Goal: Task Accomplishment & Management: Manage account settings

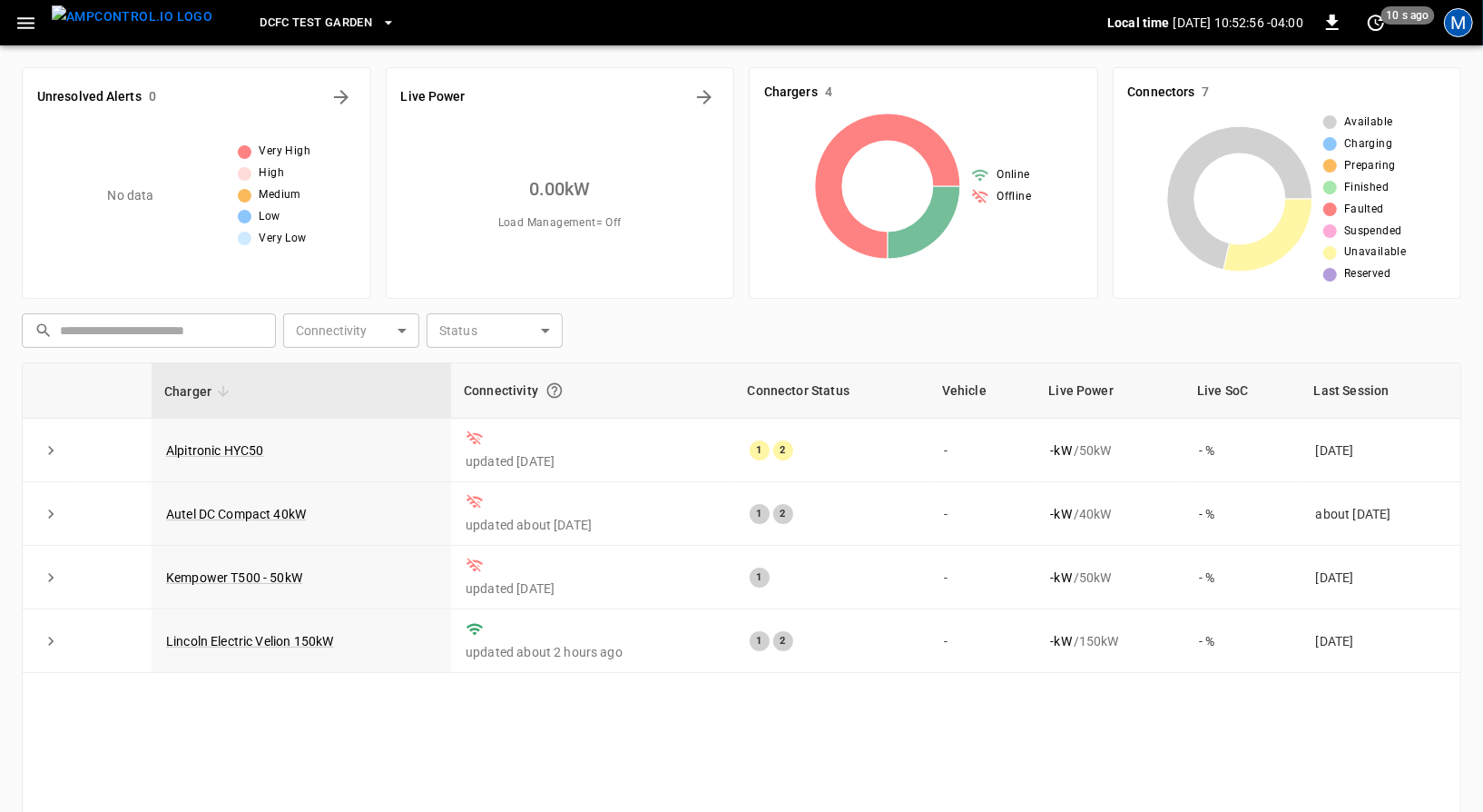
click at [1449, 21] on div "M" at bounding box center [1458, 22] width 29 height 29
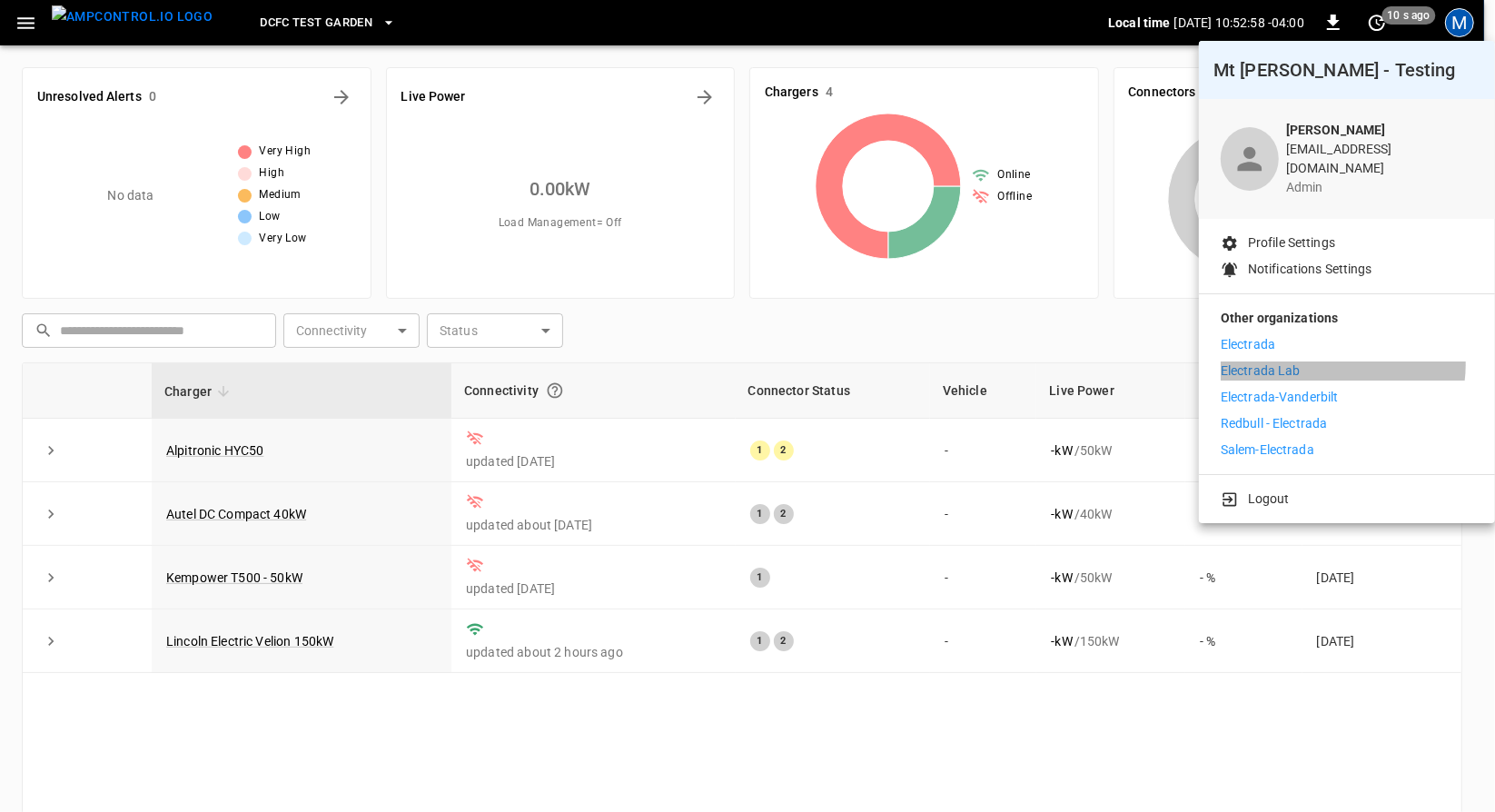
click at [1342, 361] on li "Electrada Lab" at bounding box center [1347, 370] width 253 height 19
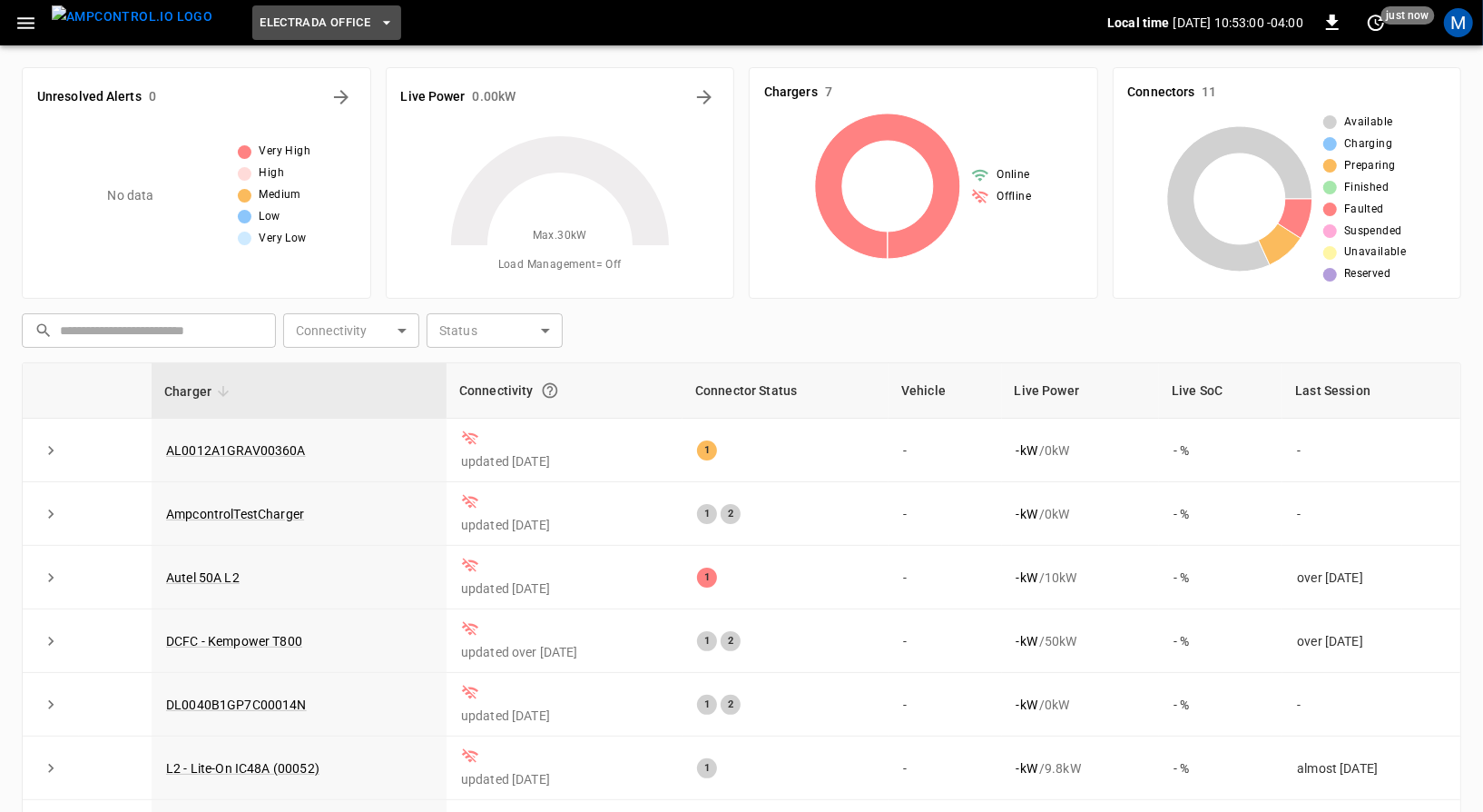
click at [290, 33] on button "Electrada Office" at bounding box center [327, 24] width 149 height 36
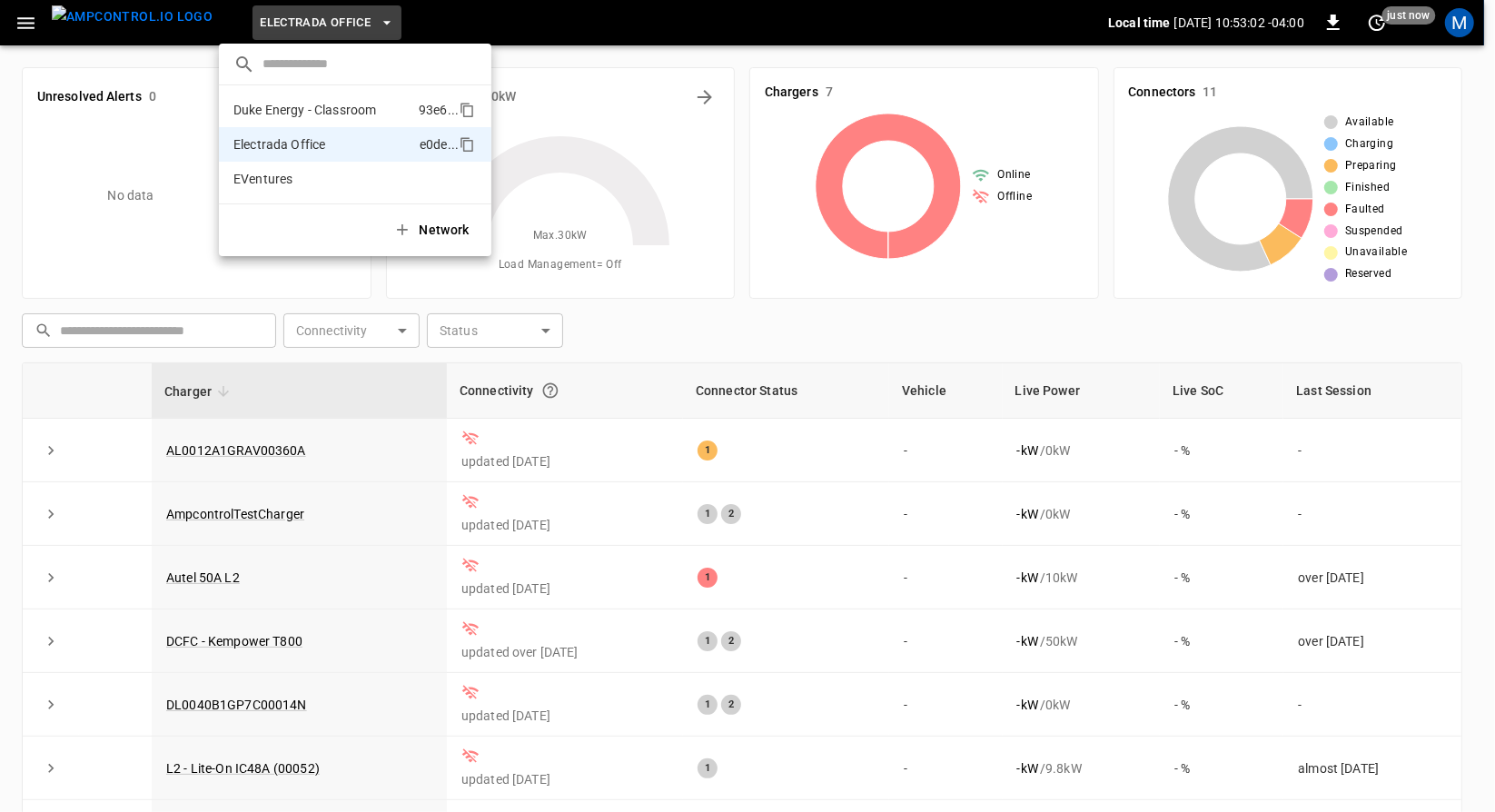
click at [277, 107] on p "Duke Energy - Classroom" at bounding box center [304, 110] width 142 height 18
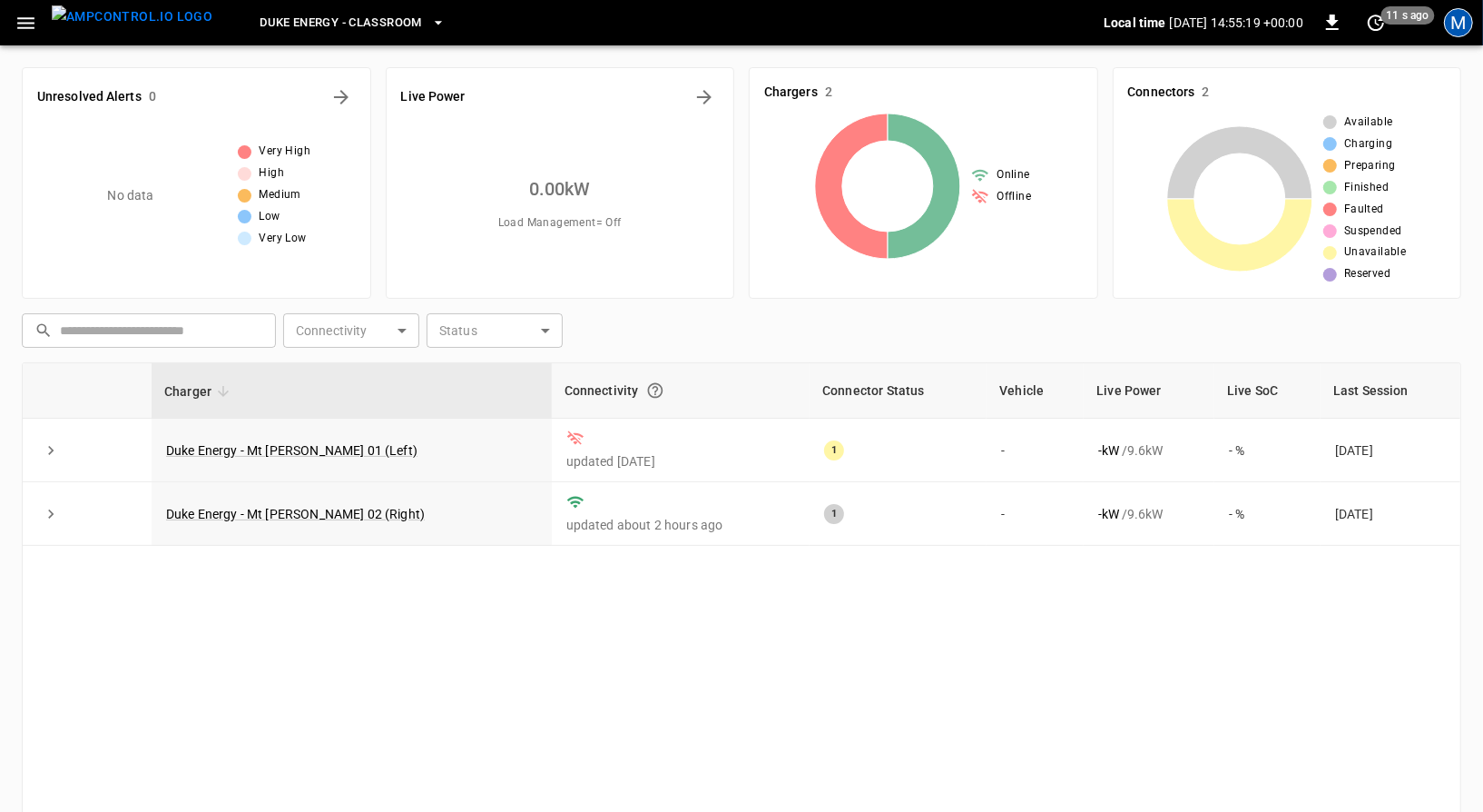
click at [1461, 25] on div "M" at bounding box center [1458, 22] width 29 height 29
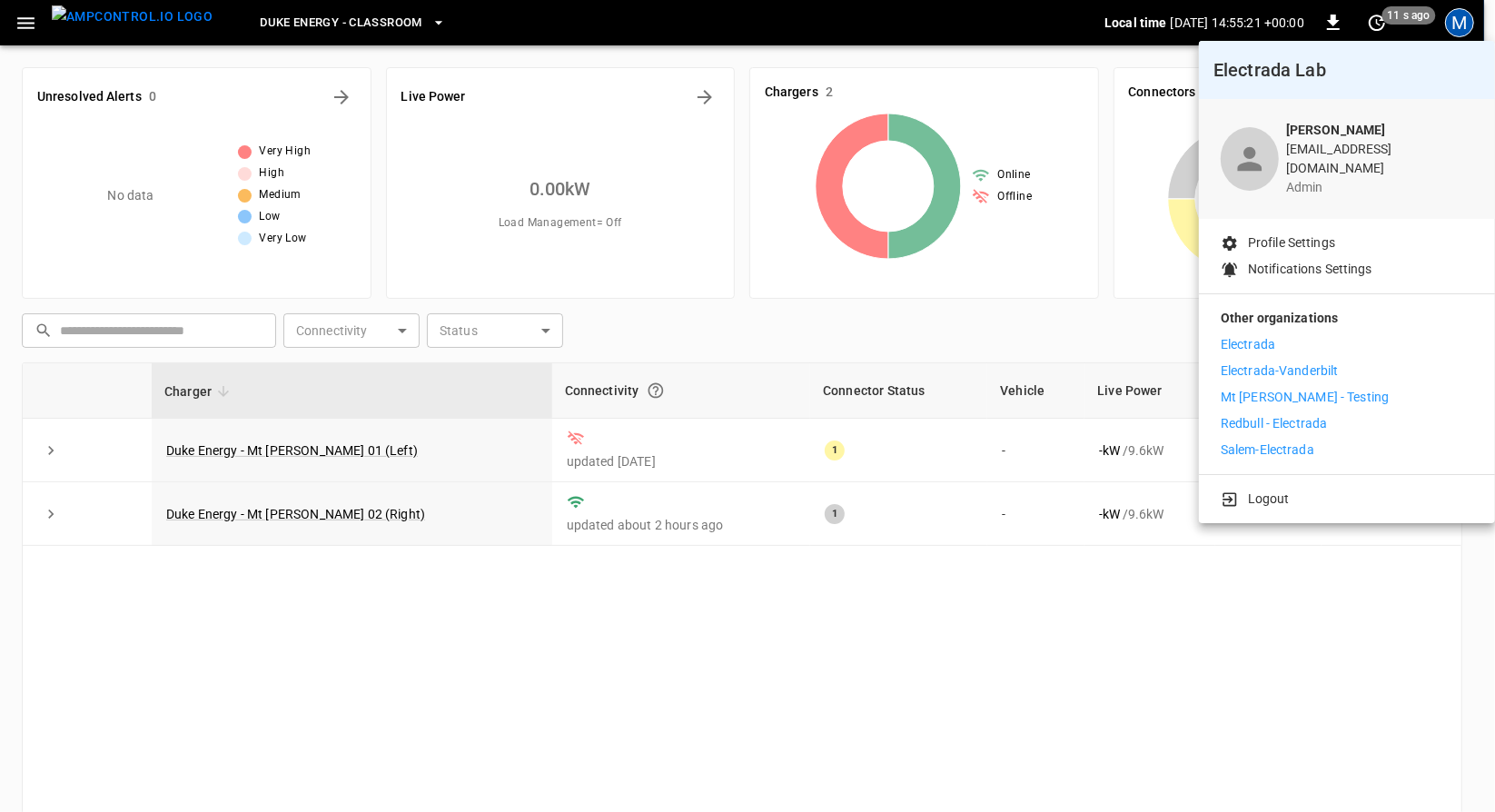
click at [35, 32] on div at bounding box center [747, 406] width 1495 height 812
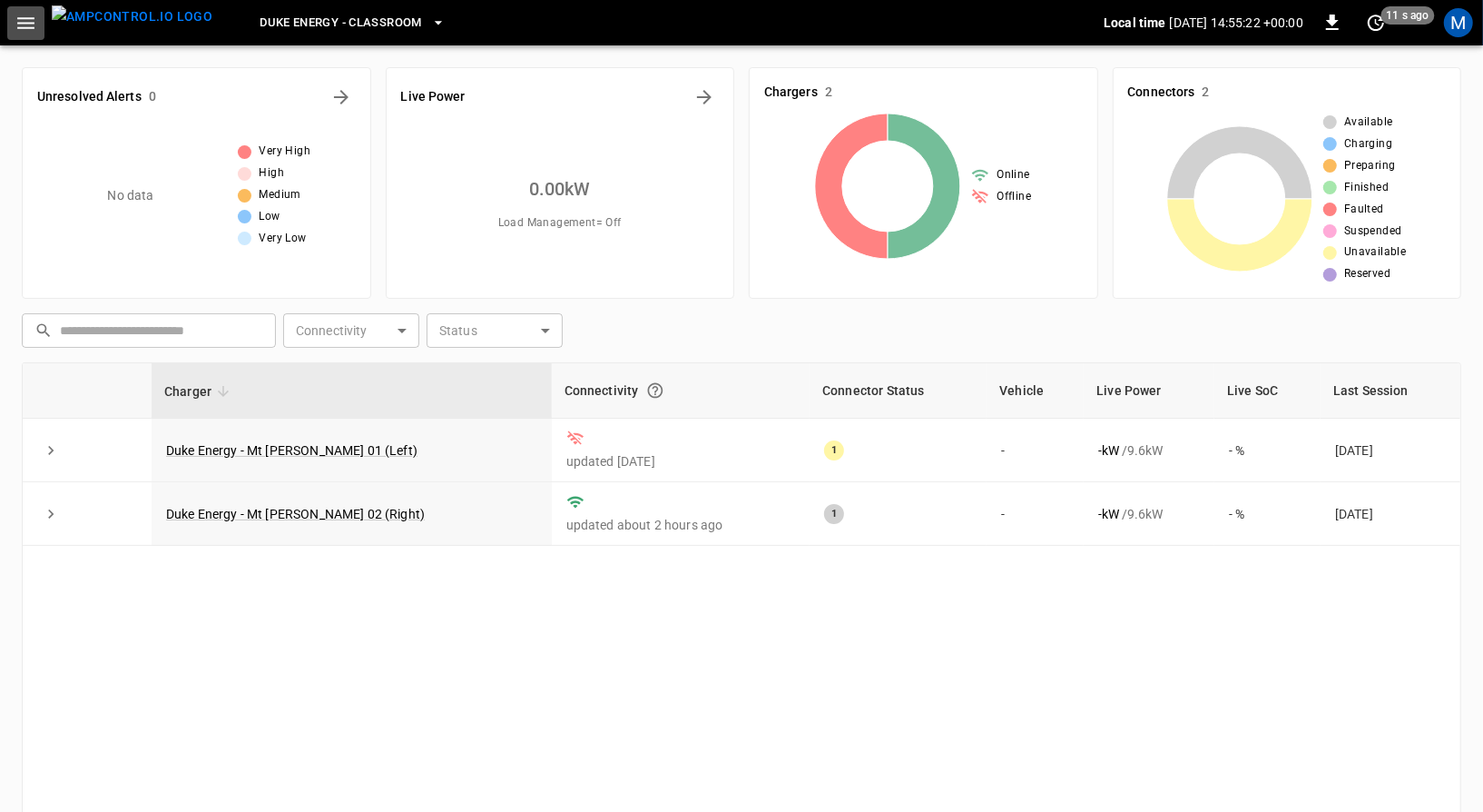
click at [35, 32] on icon "button" at bounding box center [26, 23] width 23 height 23
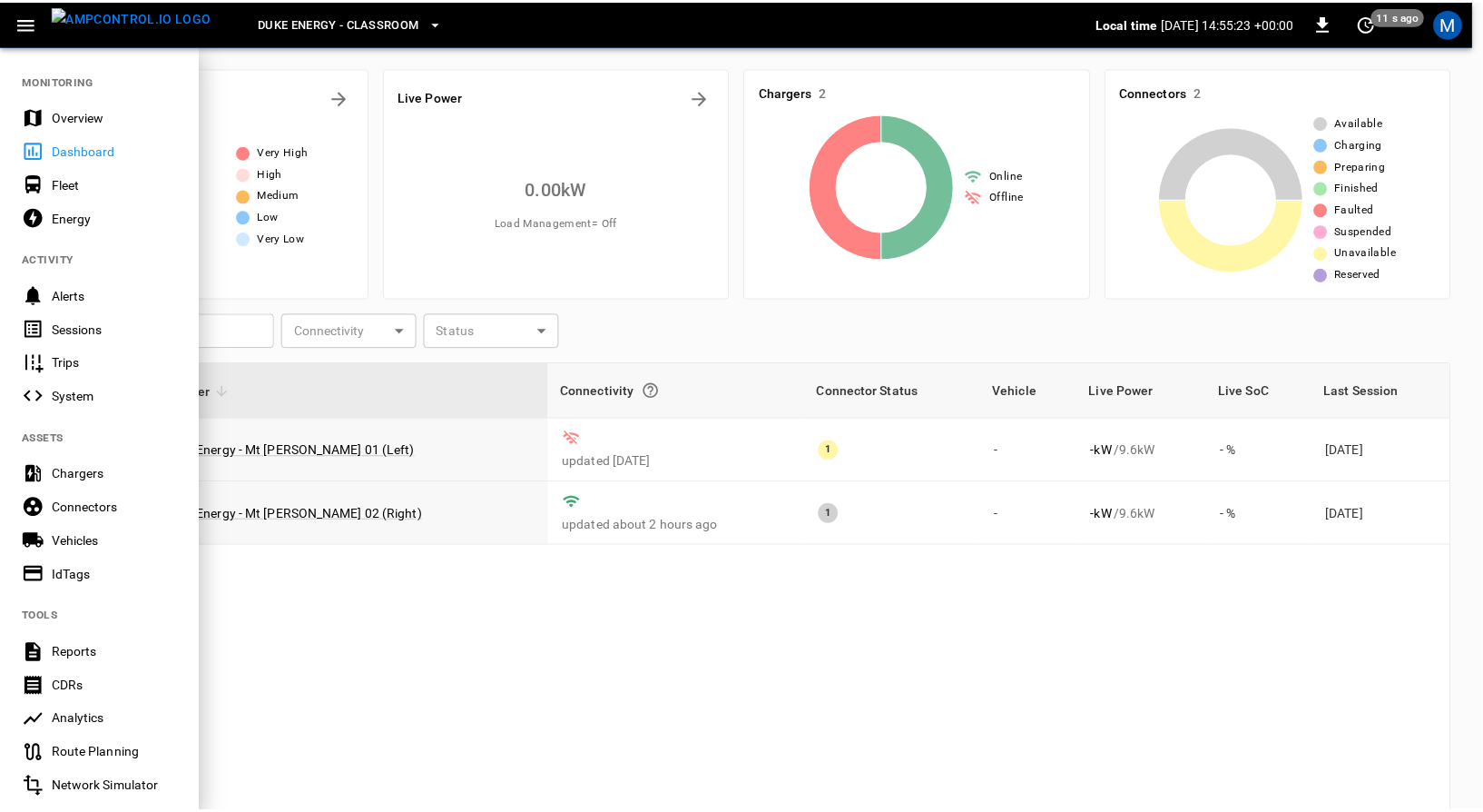
scroll to position [236, 0]
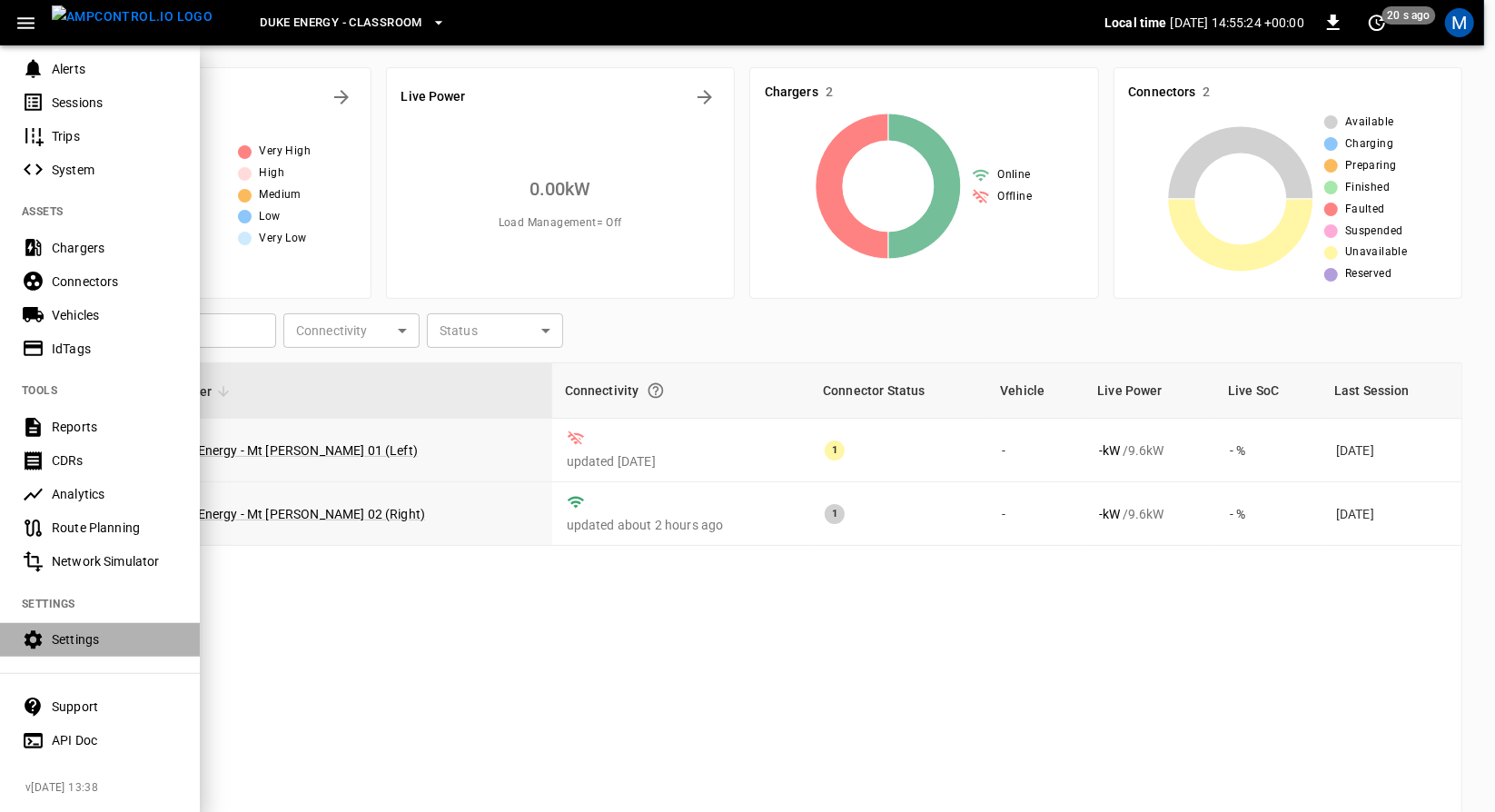
click at [110, 634] on div "Settings" at bounding box center [114, 639] width 126 height 18
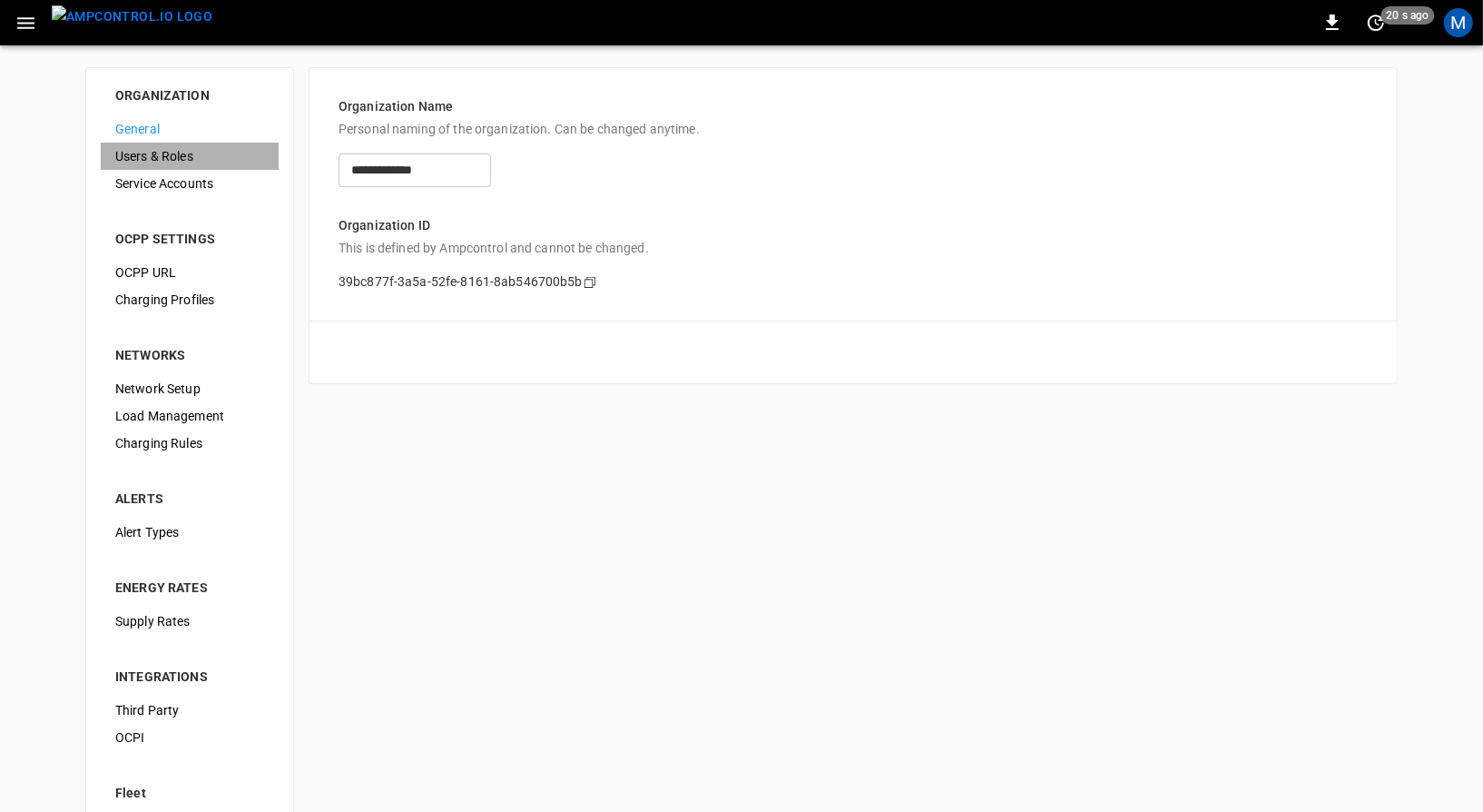
click at [233, 153] on span "Users & Roles" at bounding box center [189, 156] width 149 height 19
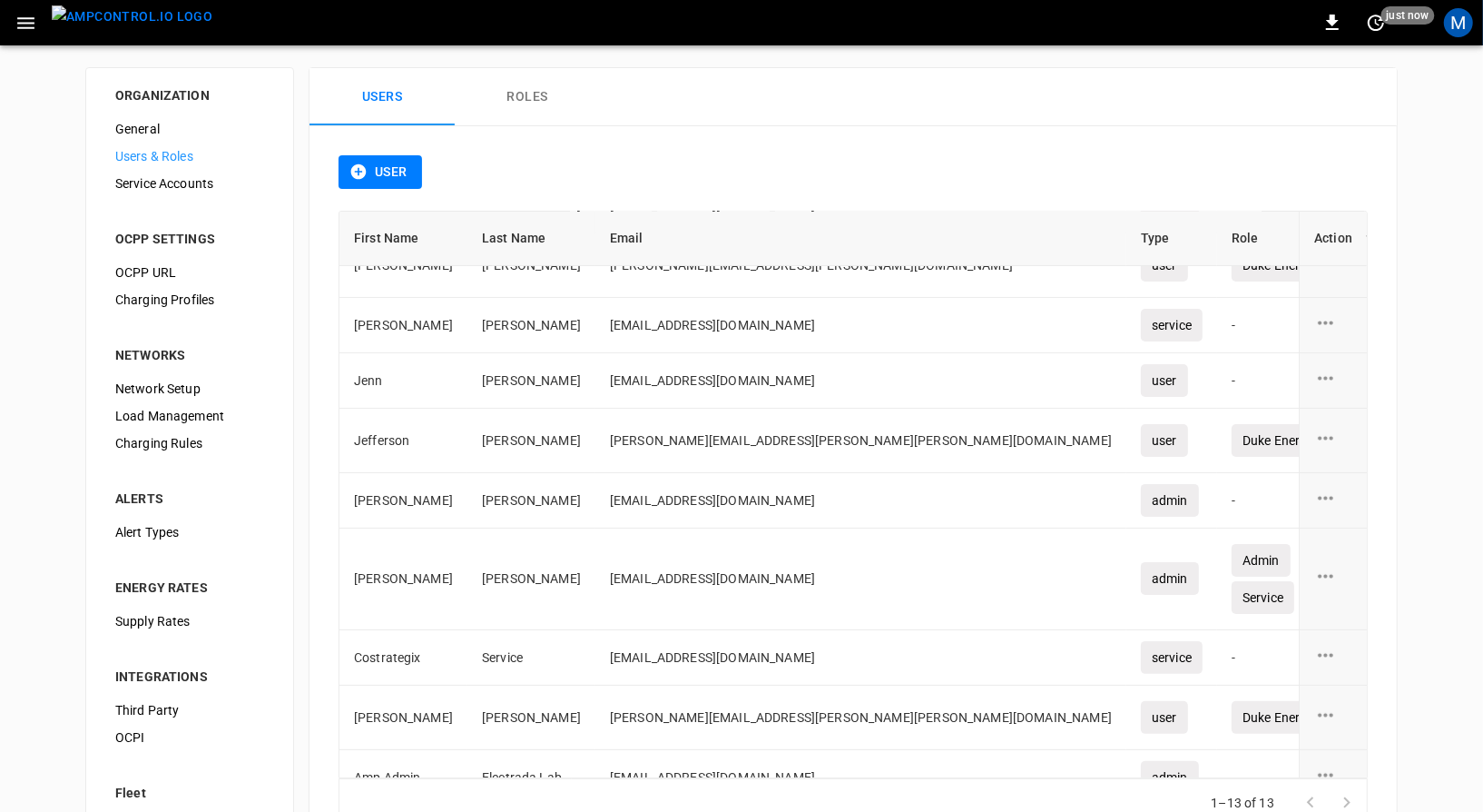
scroll to position [284, 0]
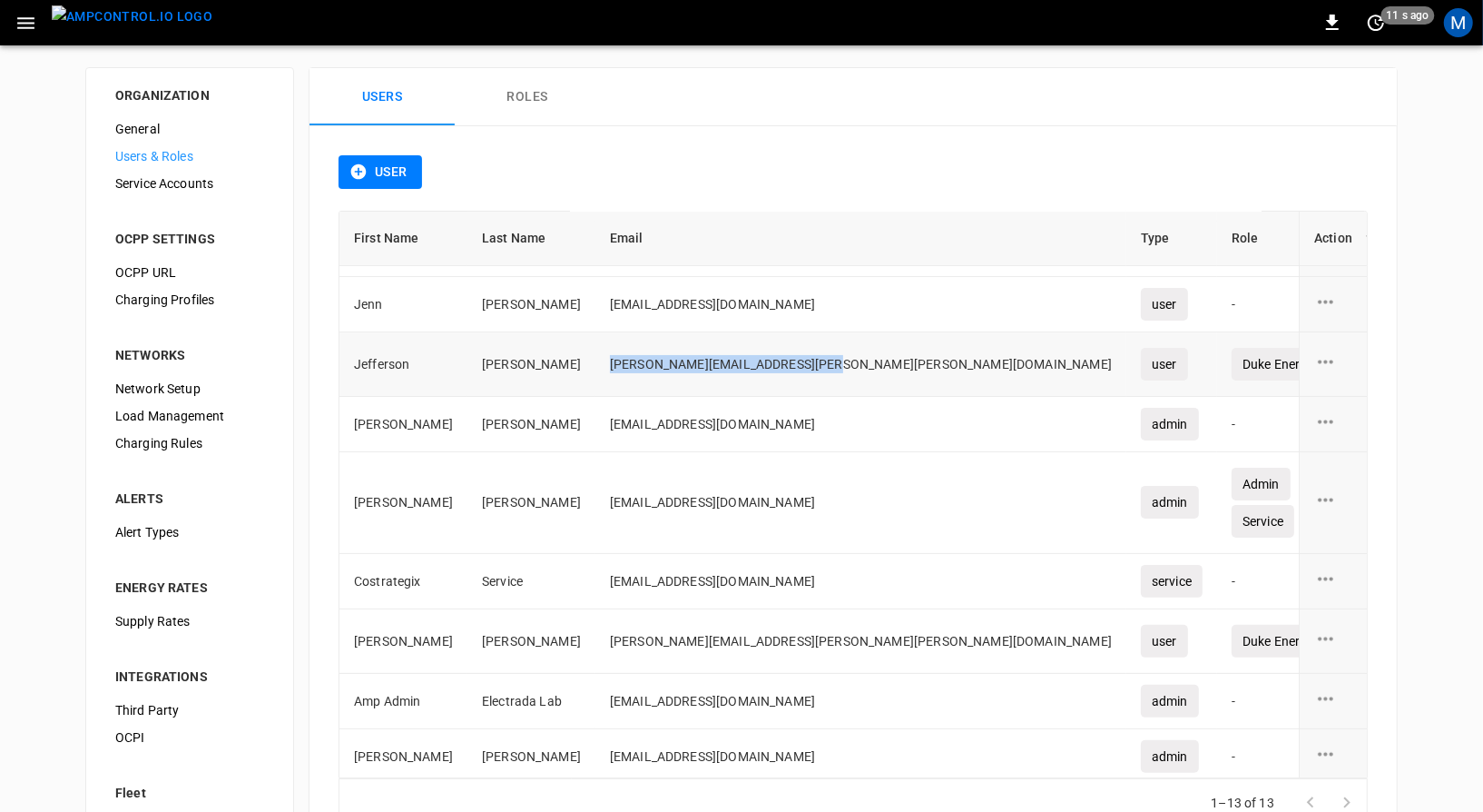
drag, startPoint x: 791, startPoint y: 362, endPoint x: 581, endPoint y: 373, distance: 210.3
click at [596, 373] on td "jefferson.cooper@duke-energy.com" at bounding box center [861, 364] width 531 height 64
click at [1318, 359] on icon "user action options" at bounding box center [1325, 361] width 23 height 23
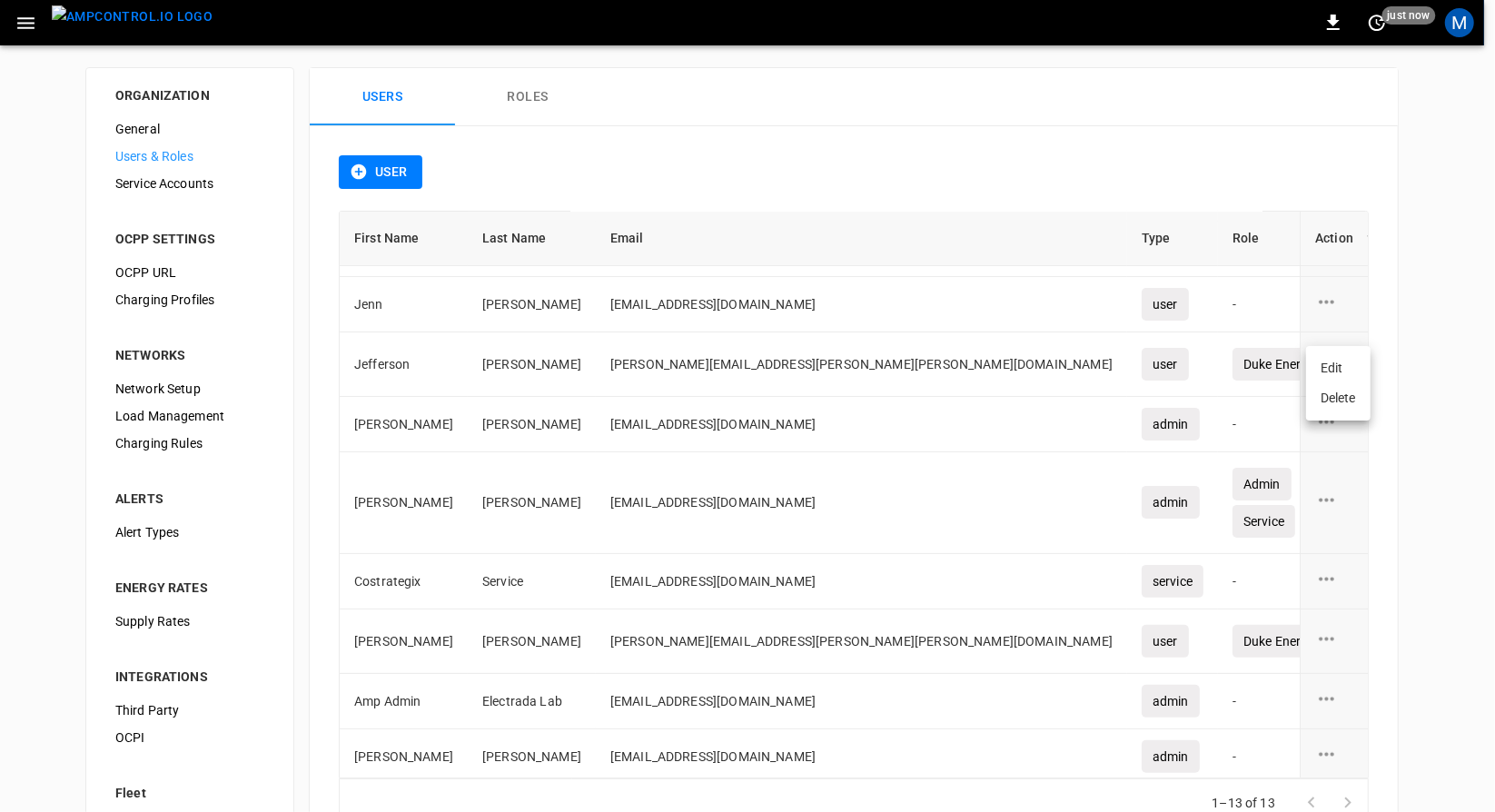
click at [1024, 158] on div at bounding box center [747, 406] width 1495 height 812
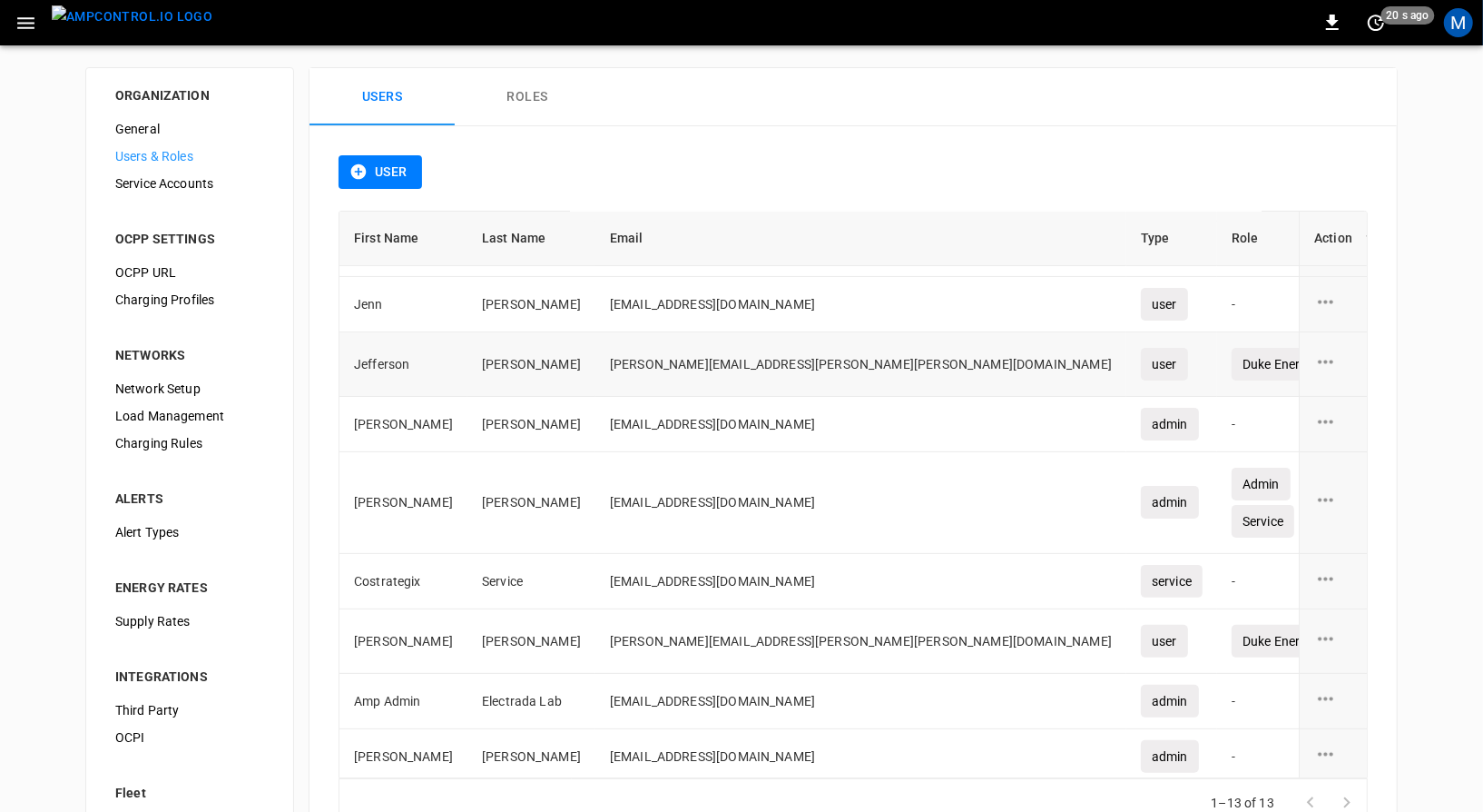
click at [1314, 358] on icon "user action options" at bounding box center [1325, 361] width 23 height 23
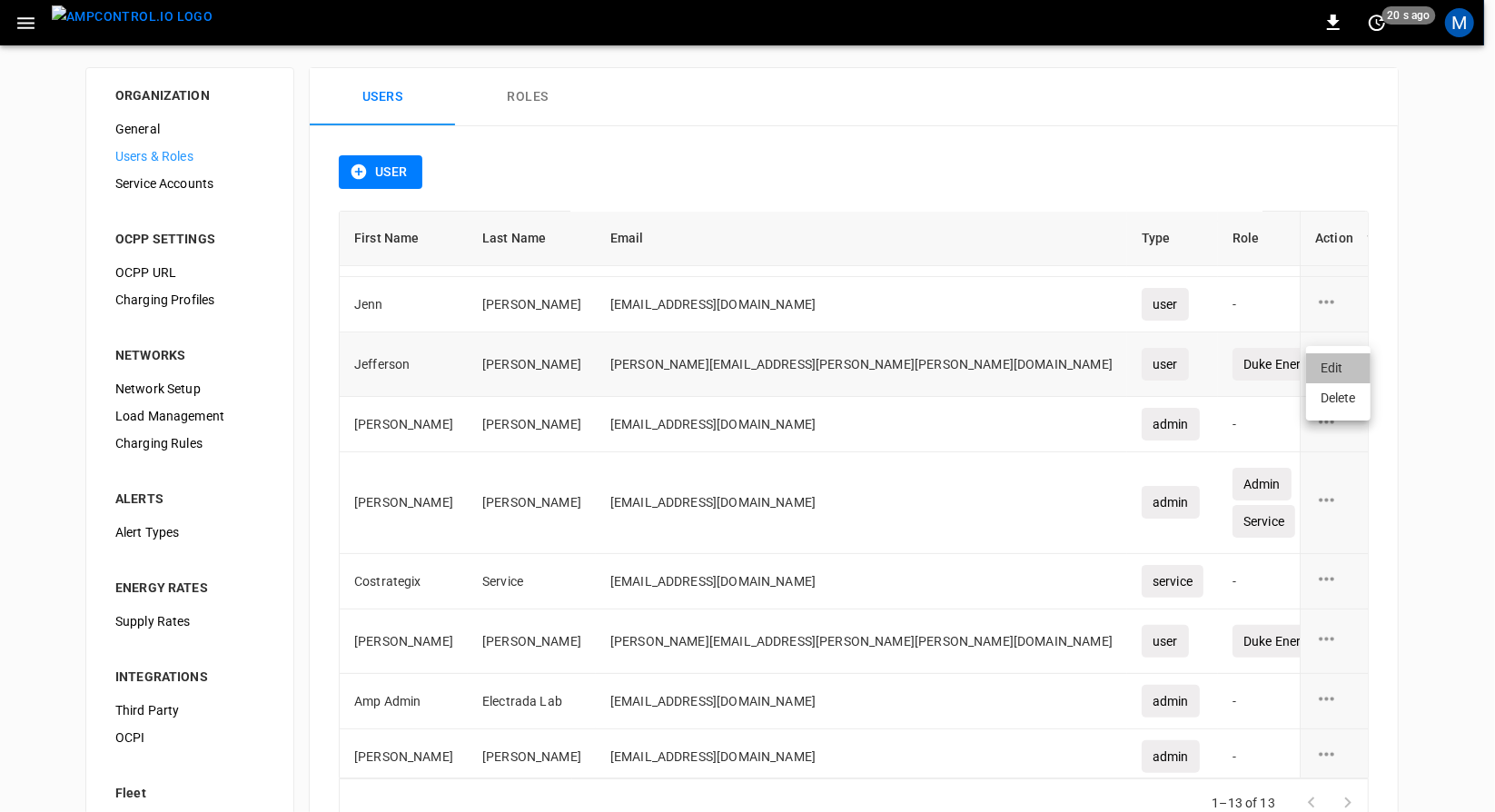
click at [1312, 358] on li "Edit" at bounding box center [1337, 368] width 64 height 30
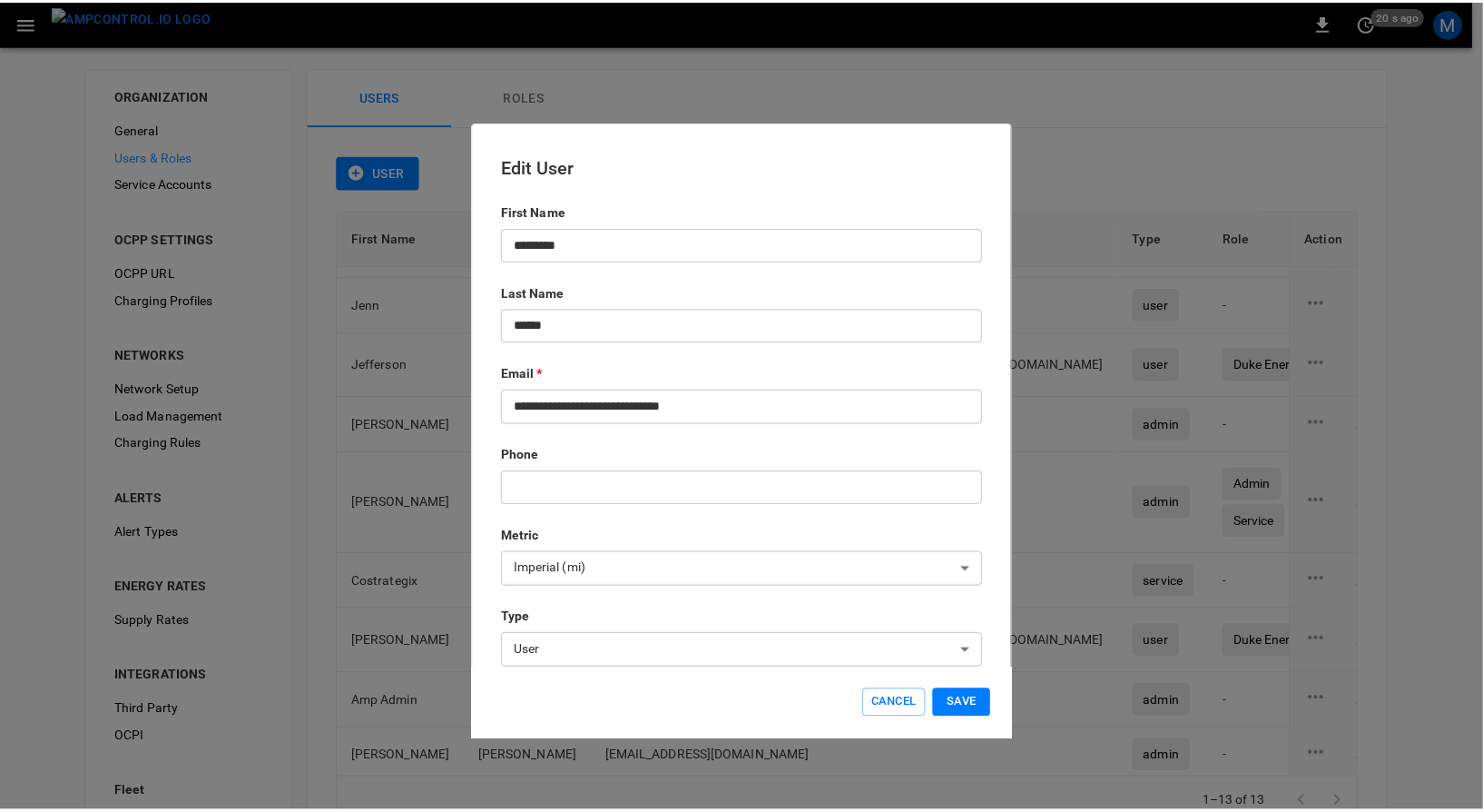
scroll to position [230, 0]
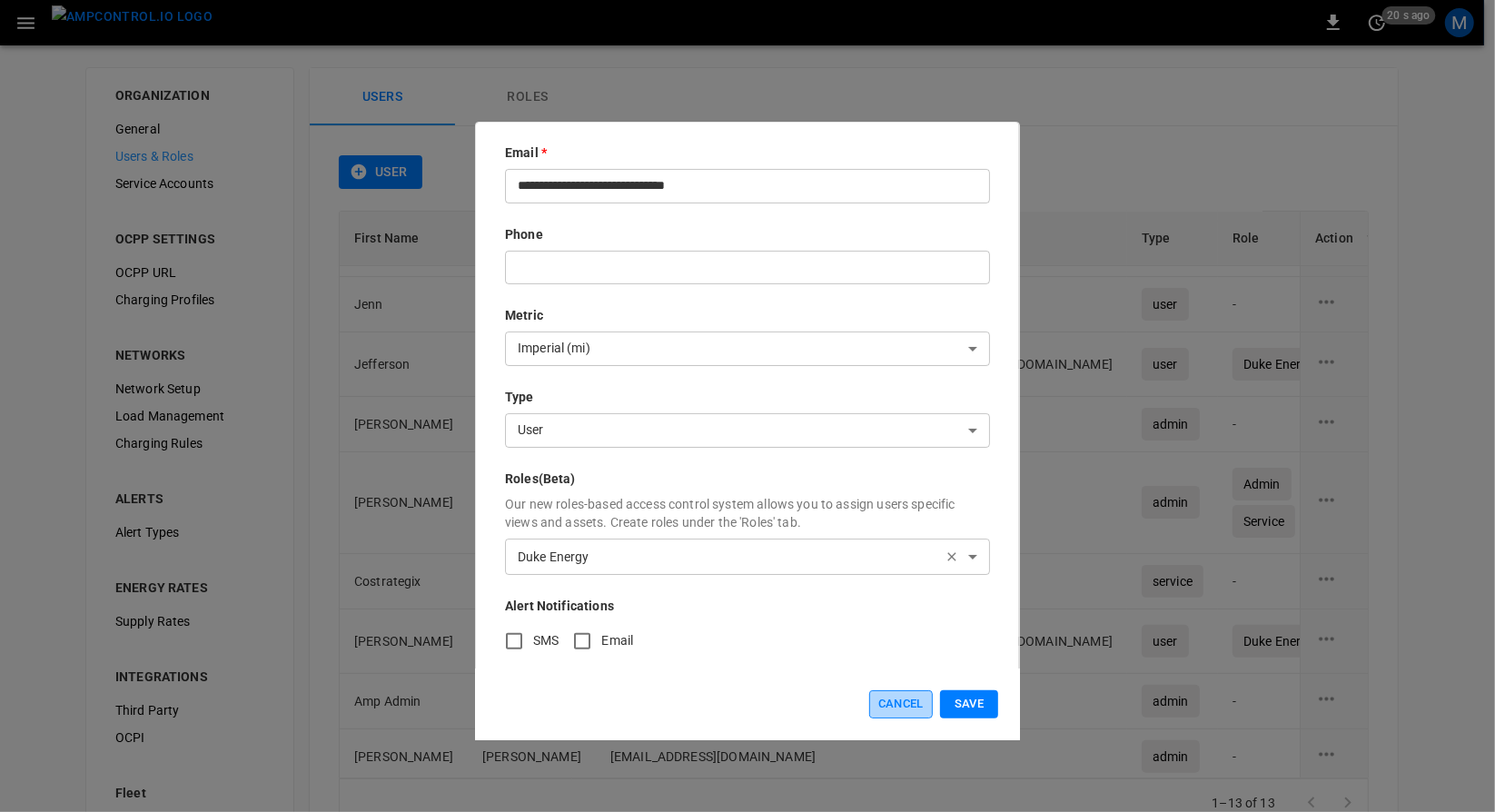
click at [901, 713] on button "Cancel" at bounding box center [901, 703] width 63 height 29
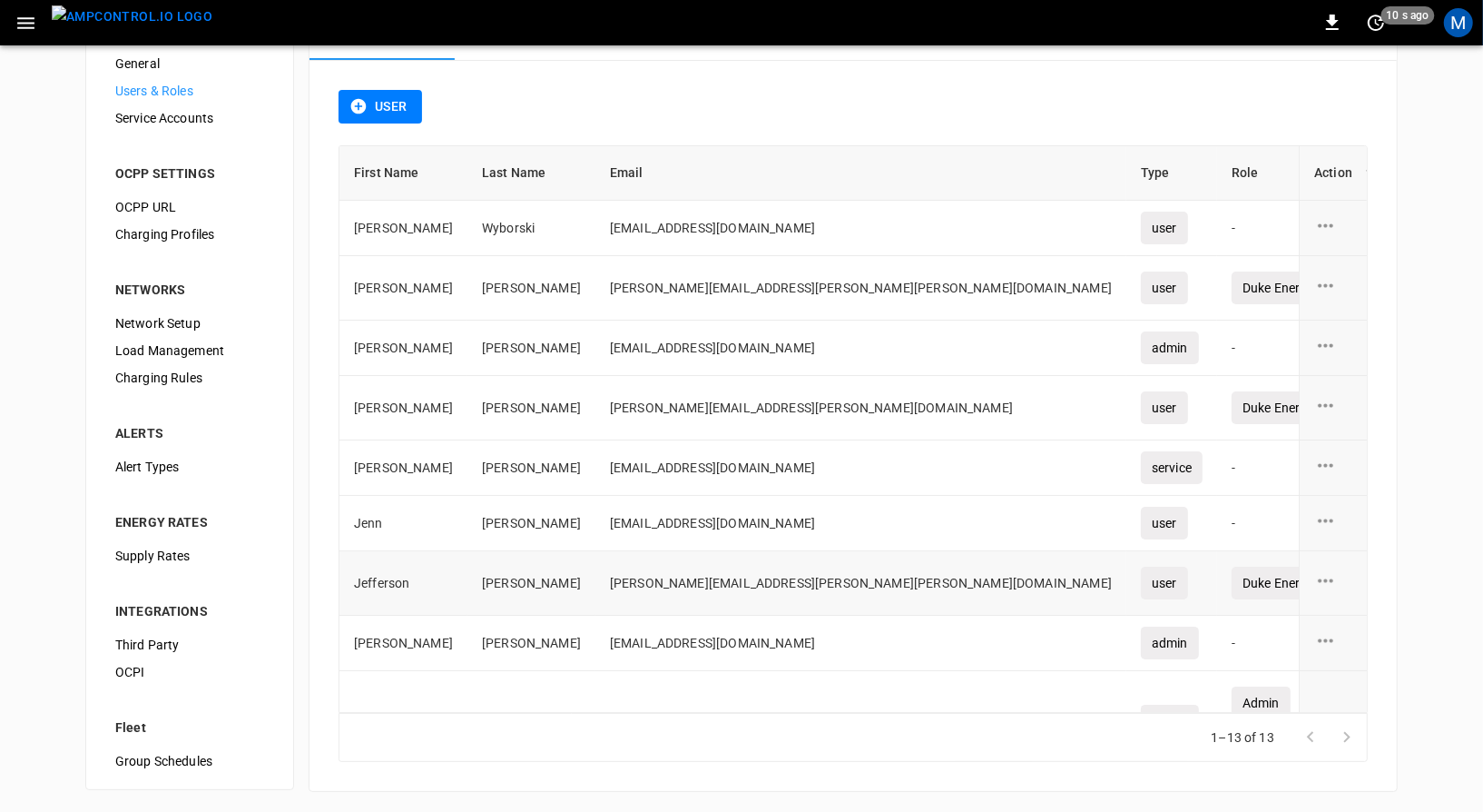
scroll to position [0, 0]
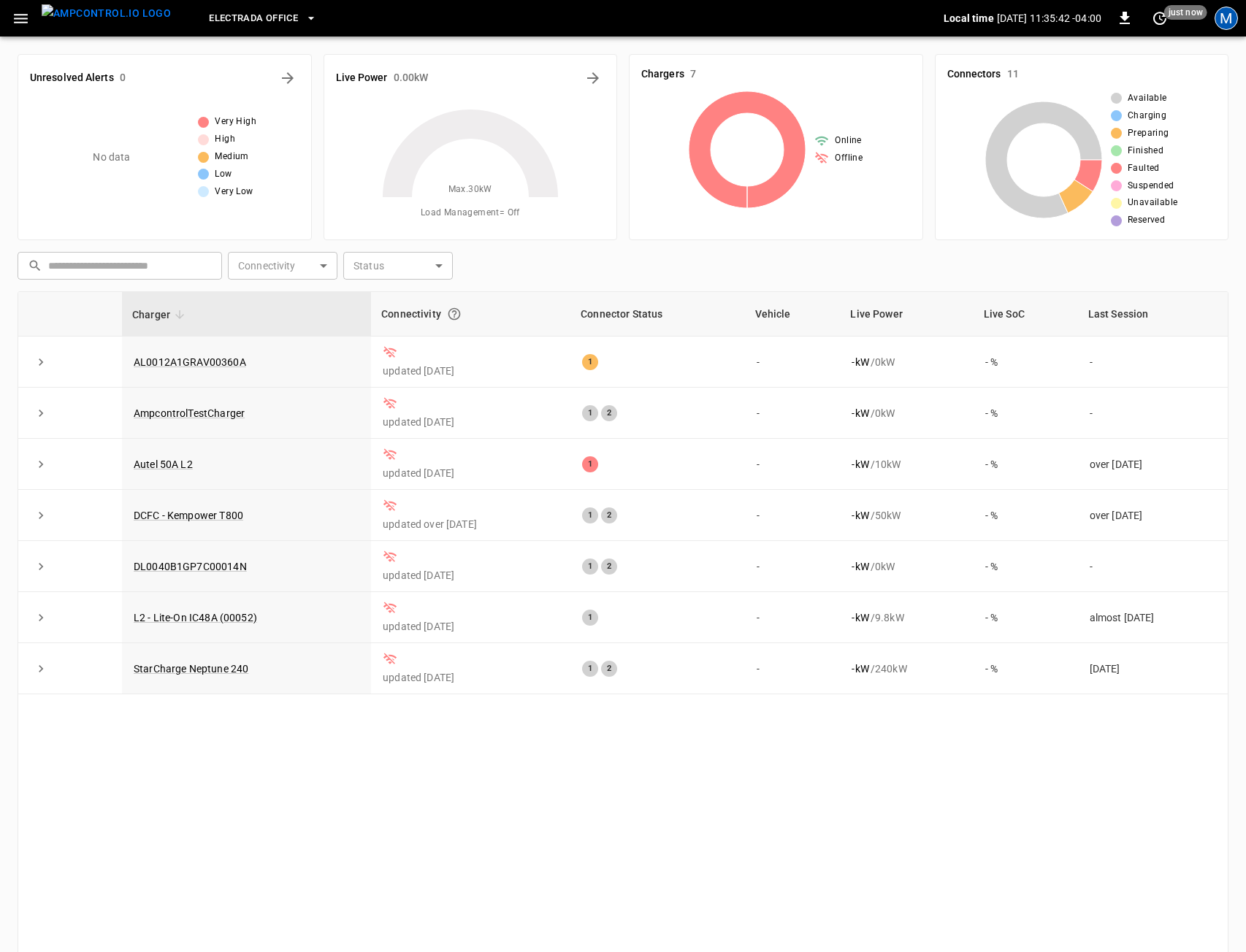
click at [1229, 22] on div "M" at bounding box center [1225, 17] width 23 height 23
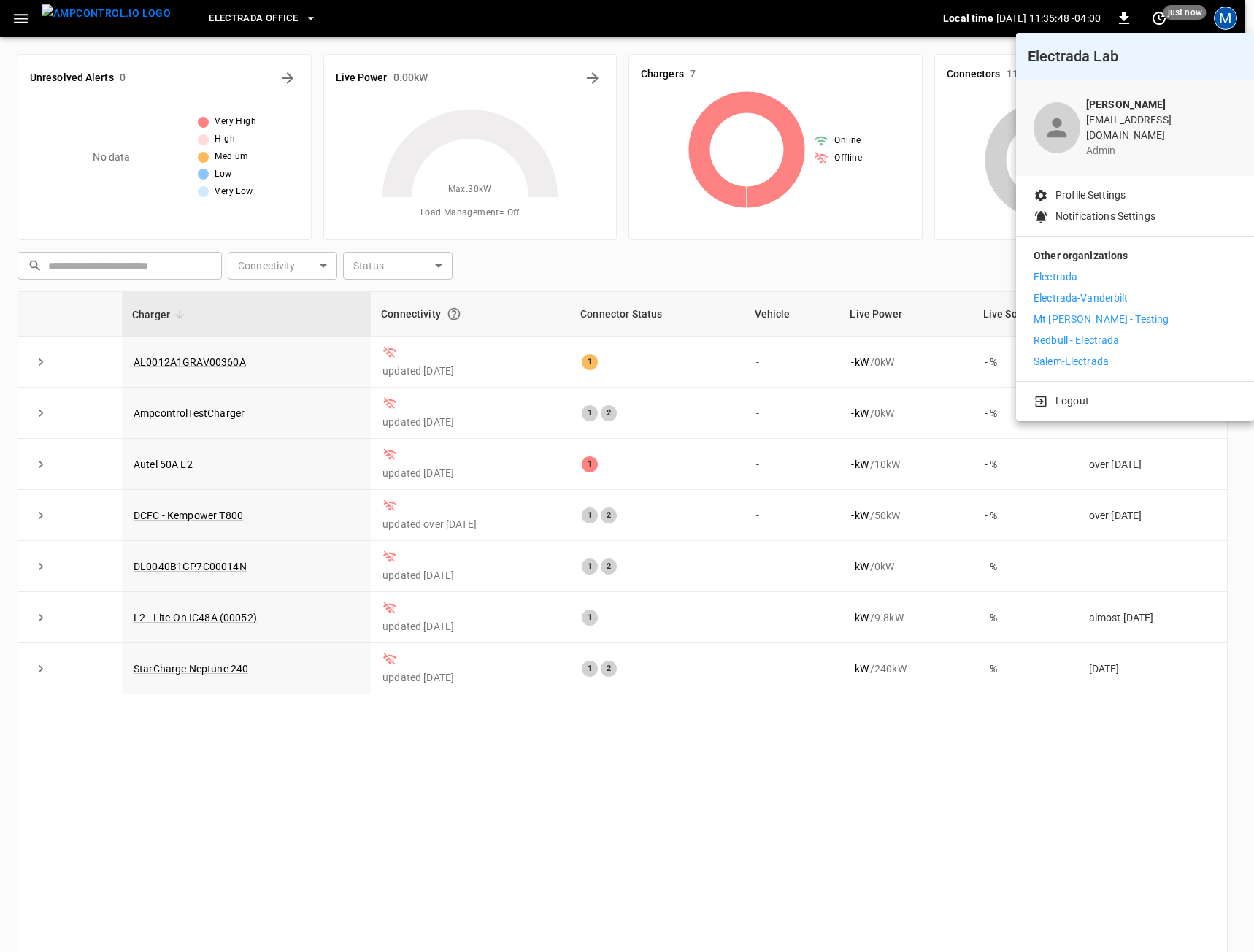
click at [248, 21] on div at bounding box center [627, 476] width 1254 height 952
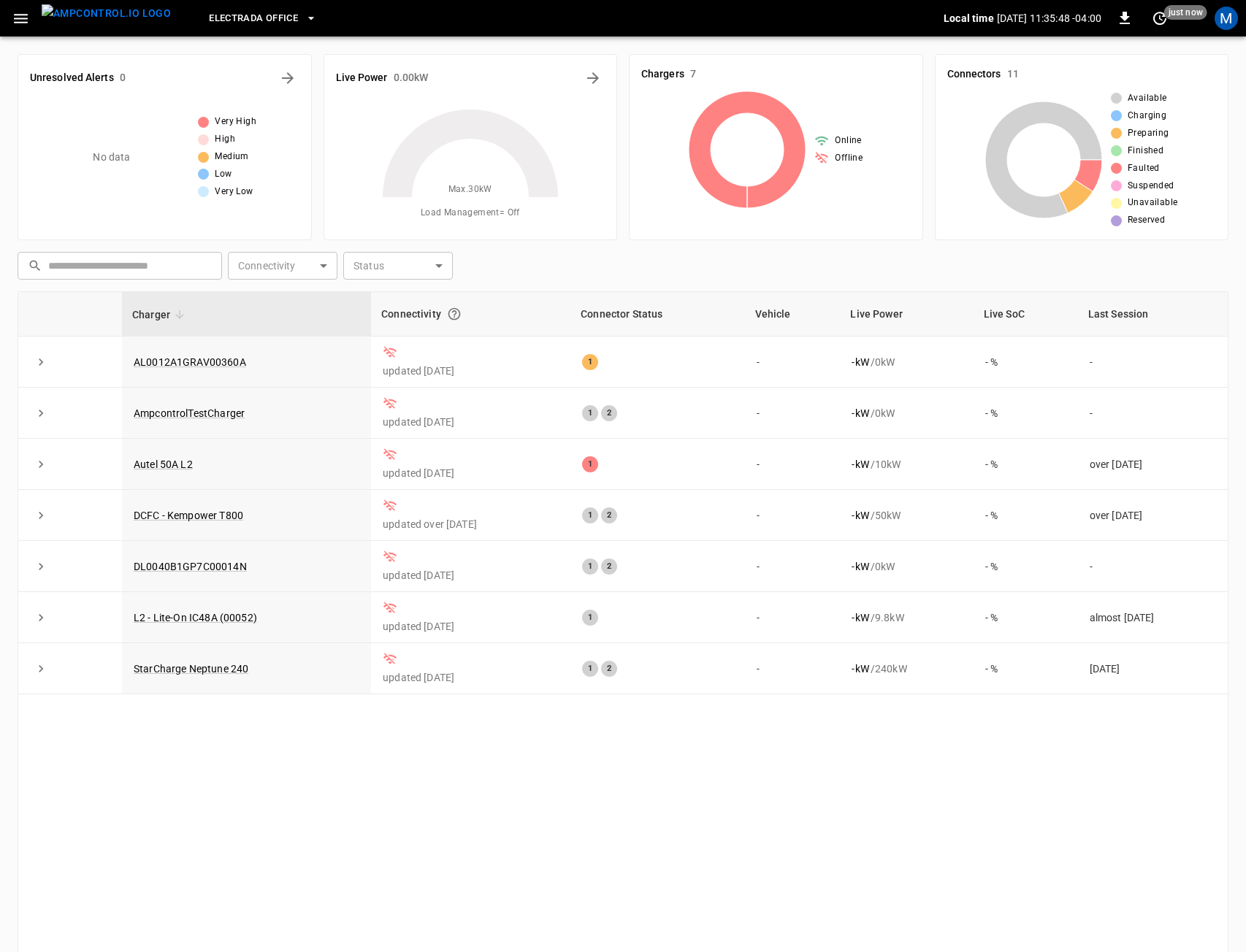
click at [253, 13] on span "Electrada Office" at bounding box center [253, 18] width 89 height 17
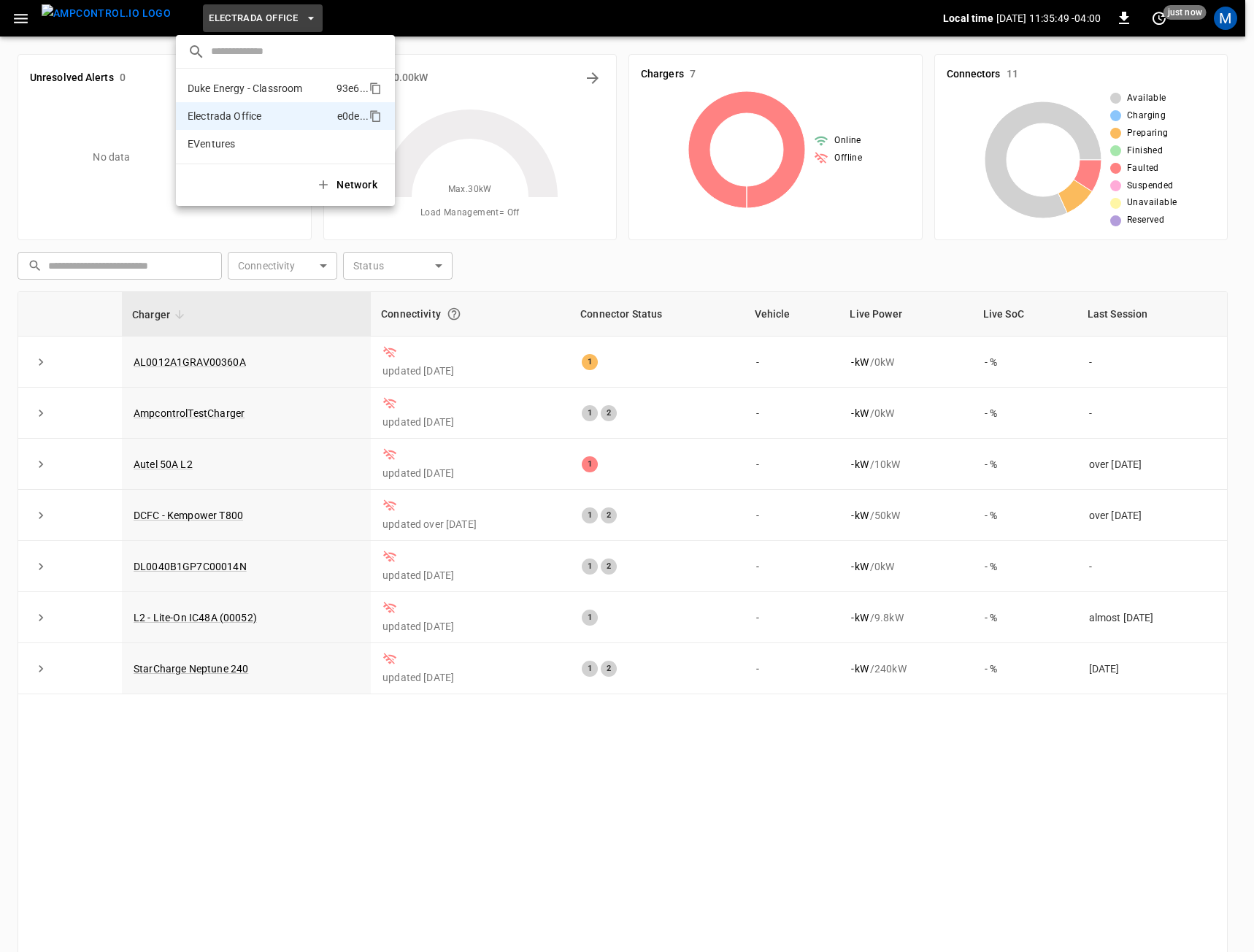
click at [235, 94] on p "Duke Energy - Classroom" at bounding box center [244, 88] width 114 height 14
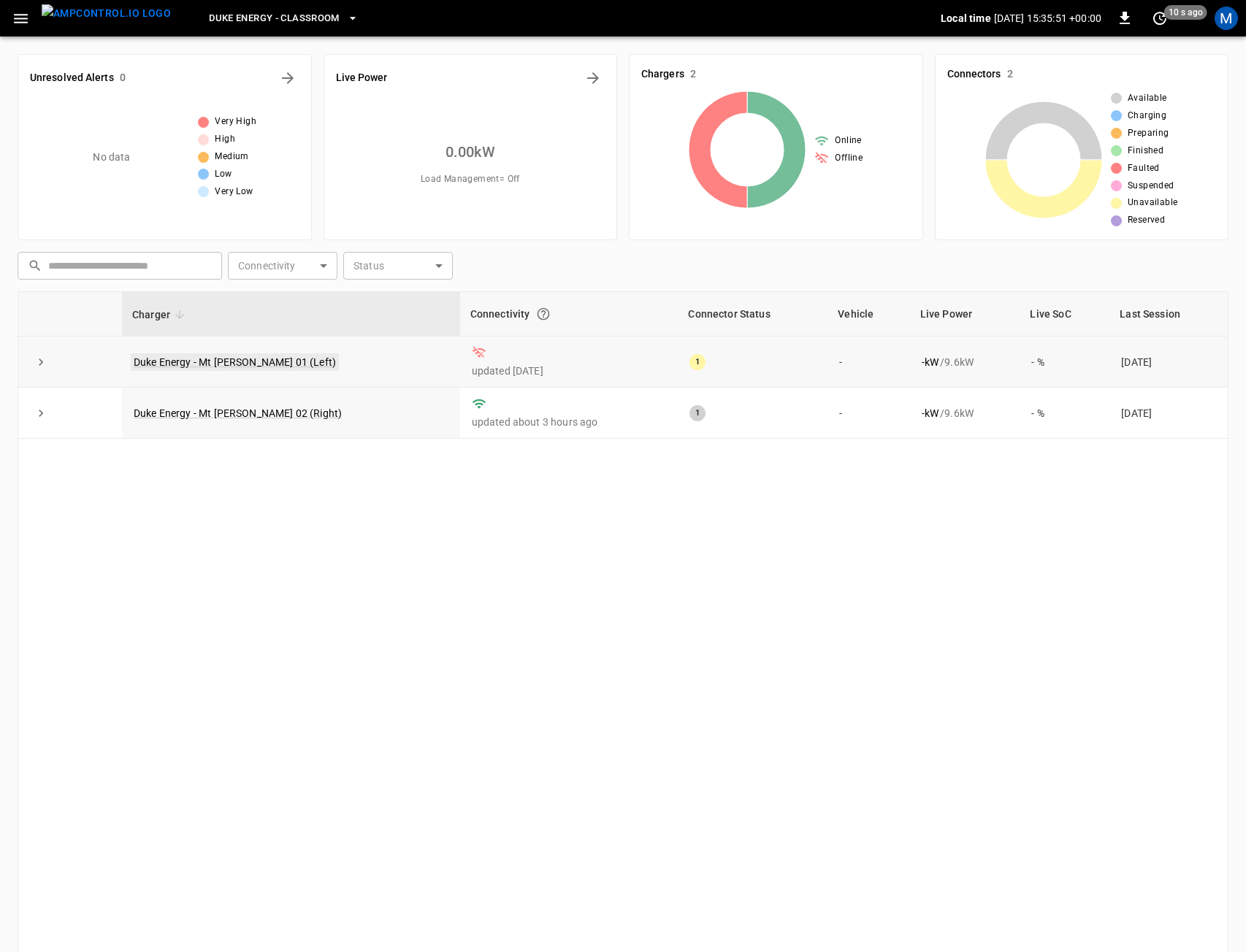
click at [238, 360] on link "Duke Energy - Mt Holly 01 (Left)" at bounding box center [235, 362] width 208 height 17
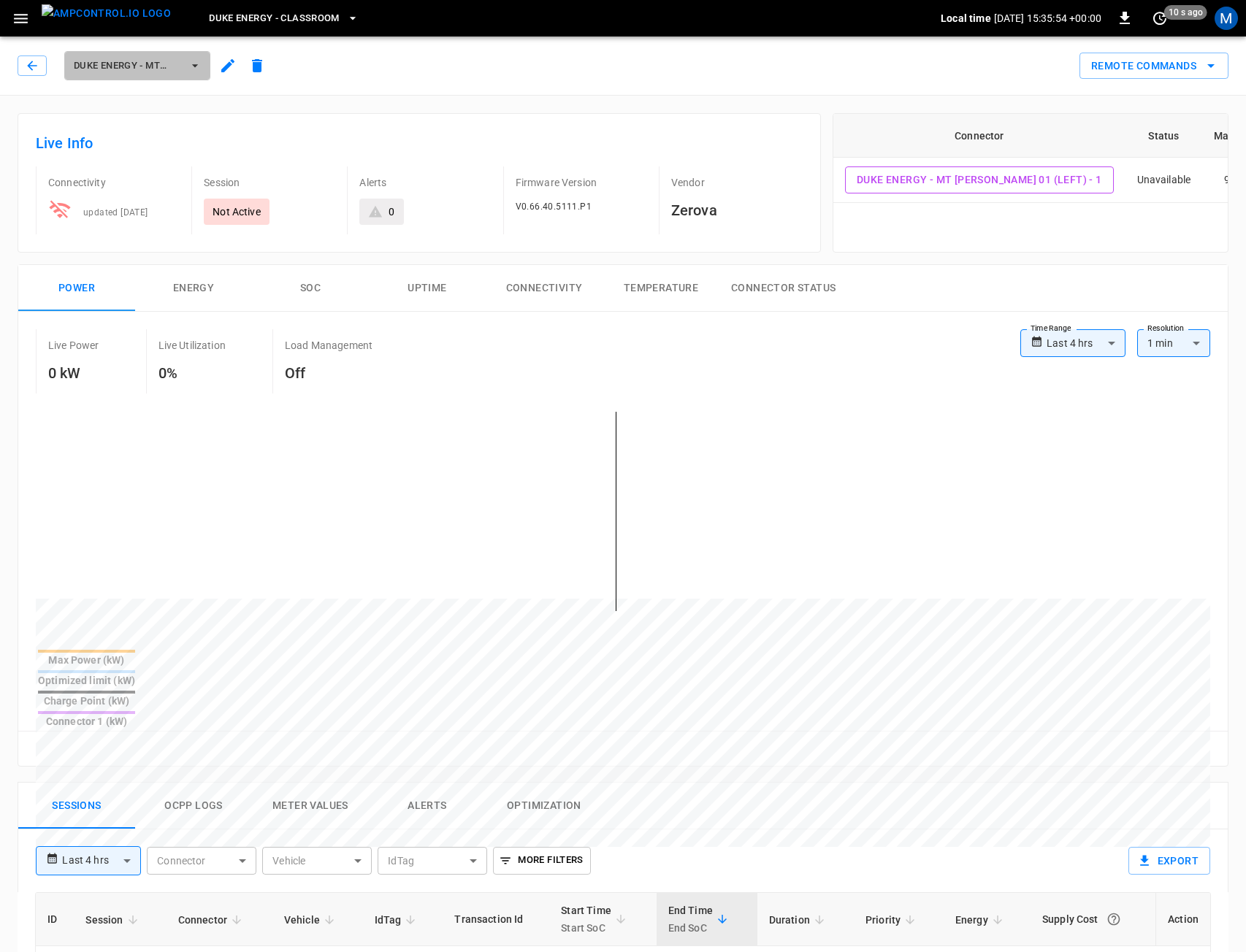
click at [184, 71] on button "Duke Energy - Mt Holly 01 (Left)" at bounding box center [137, 65] width 146 height 29
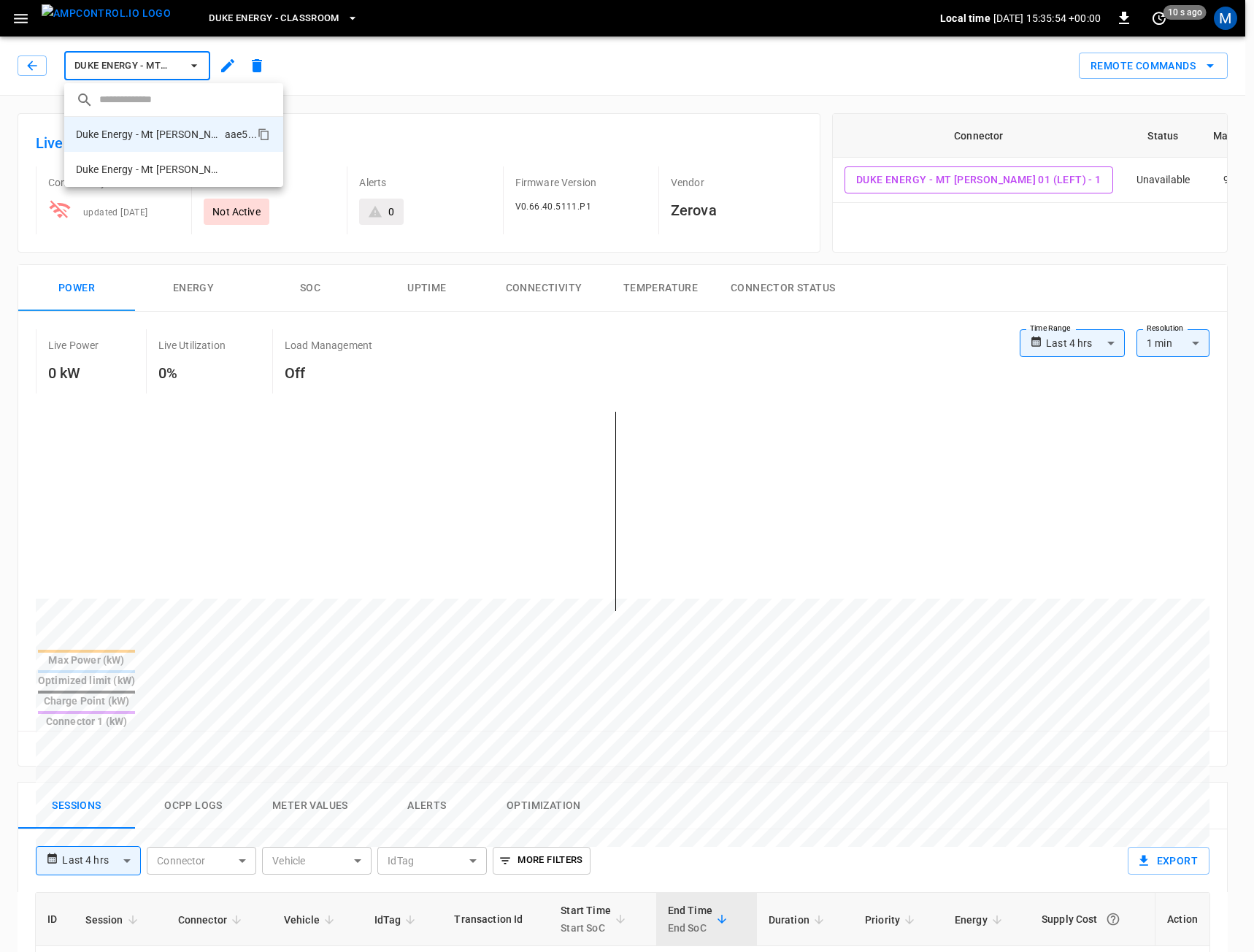
click at [184, 71] on div at bounding box center [627, 476] width 1254 height 952
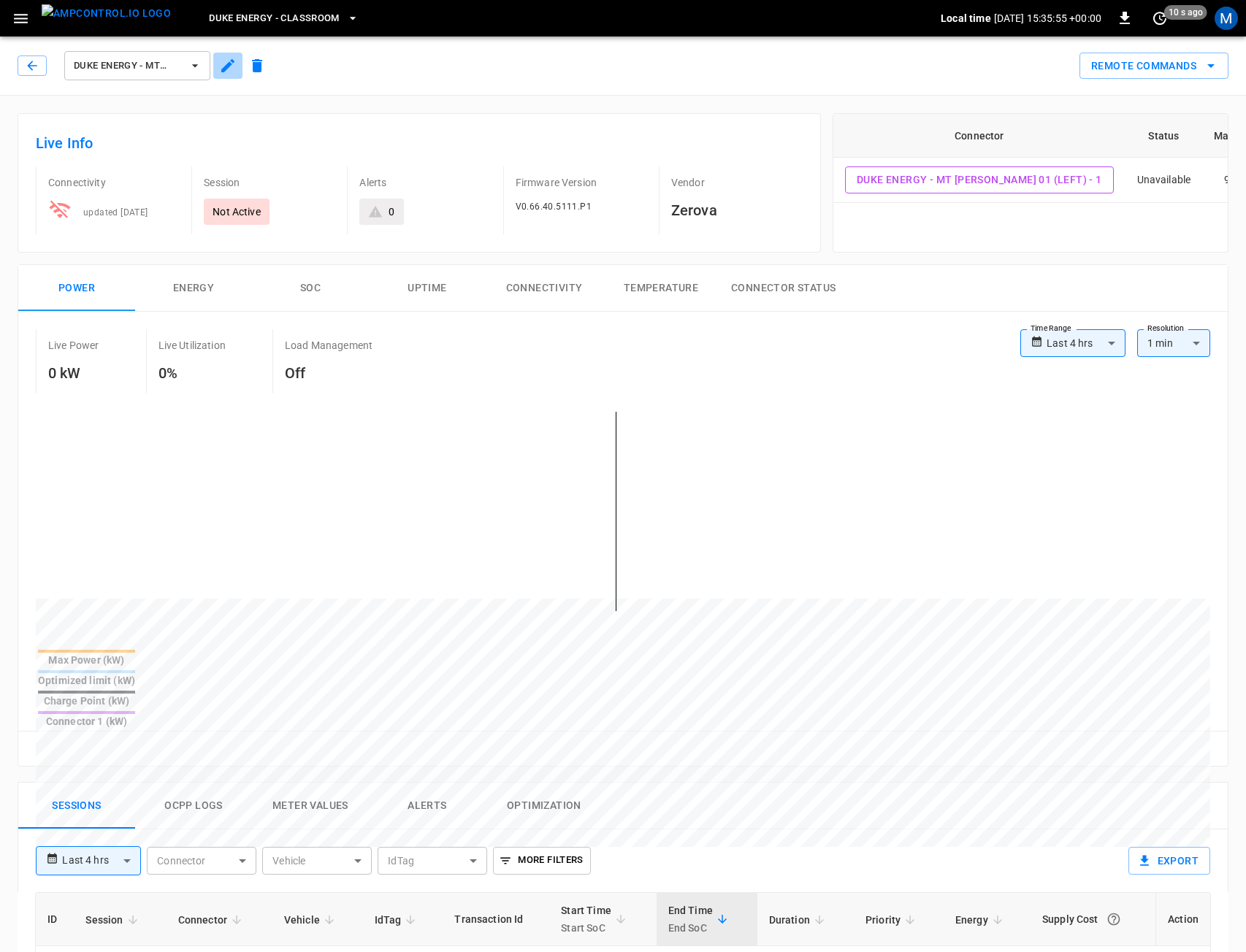
click at [233, 71] on icon "button" at bounding box center [228, 66] width 17 height 17
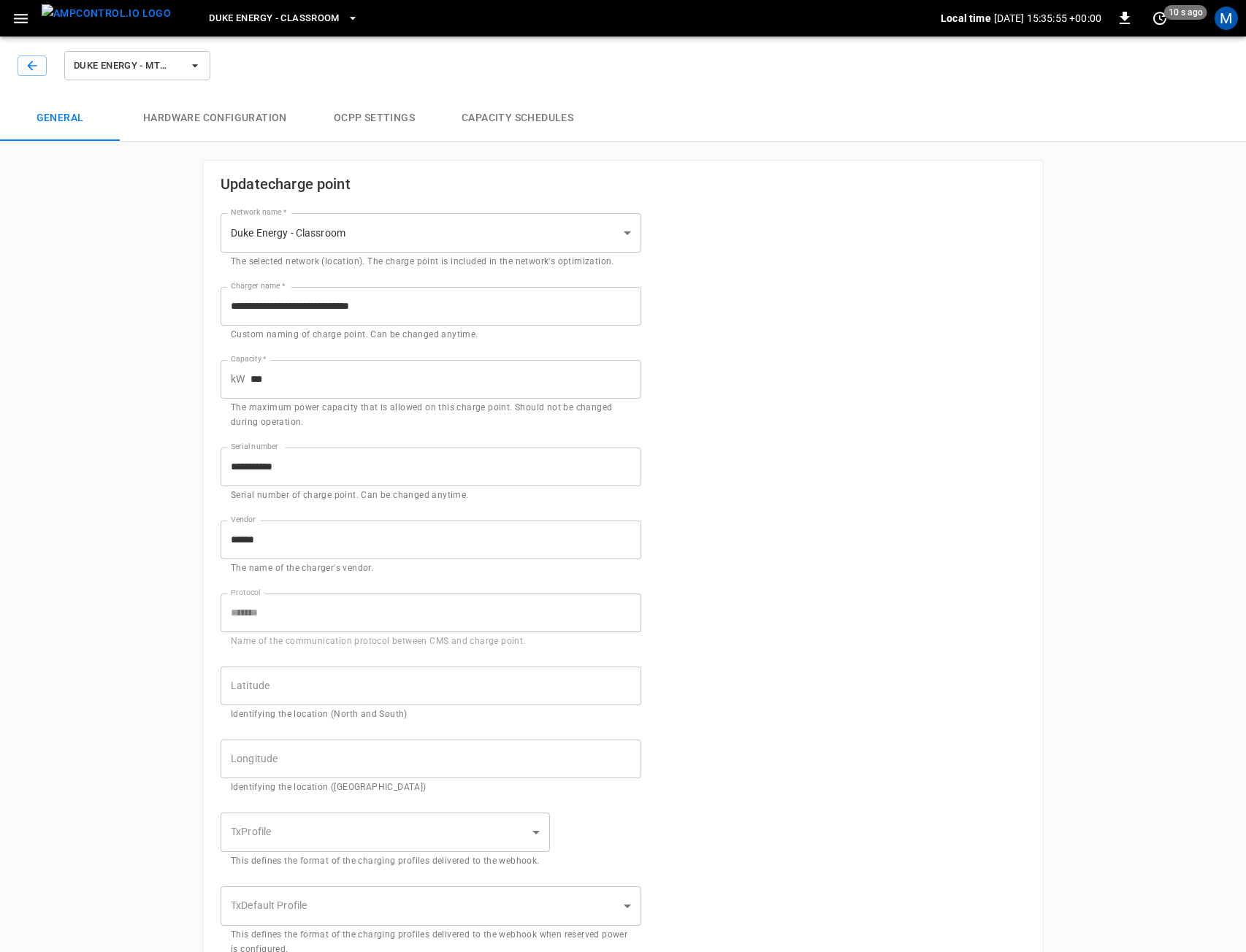
type input "**********"
click at [18, 63] on button "button" at bounding box center [32, 66] width 29 height 21
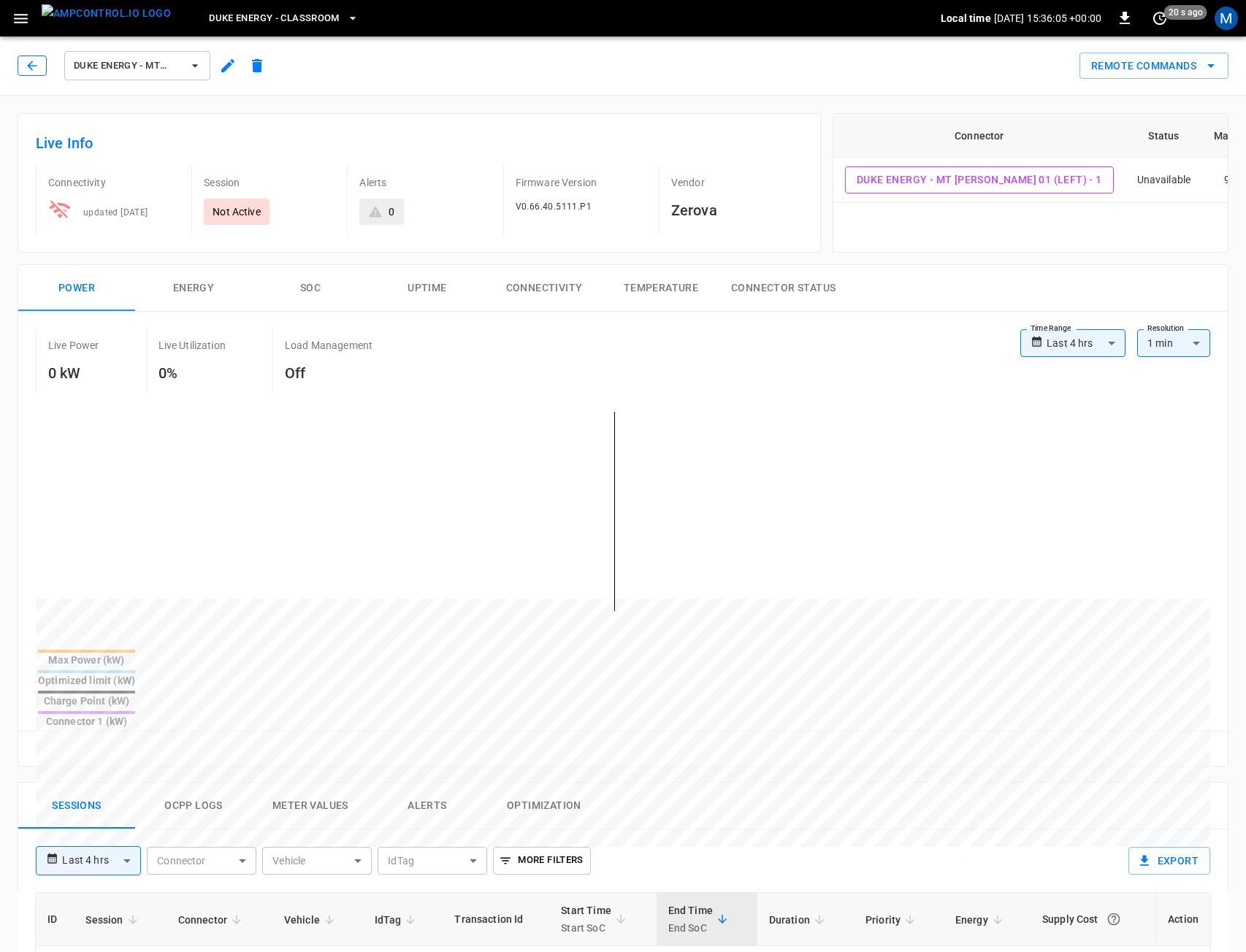
click at [24, 67] on button "button" at bounding box center [32, 66] width 29 height 21
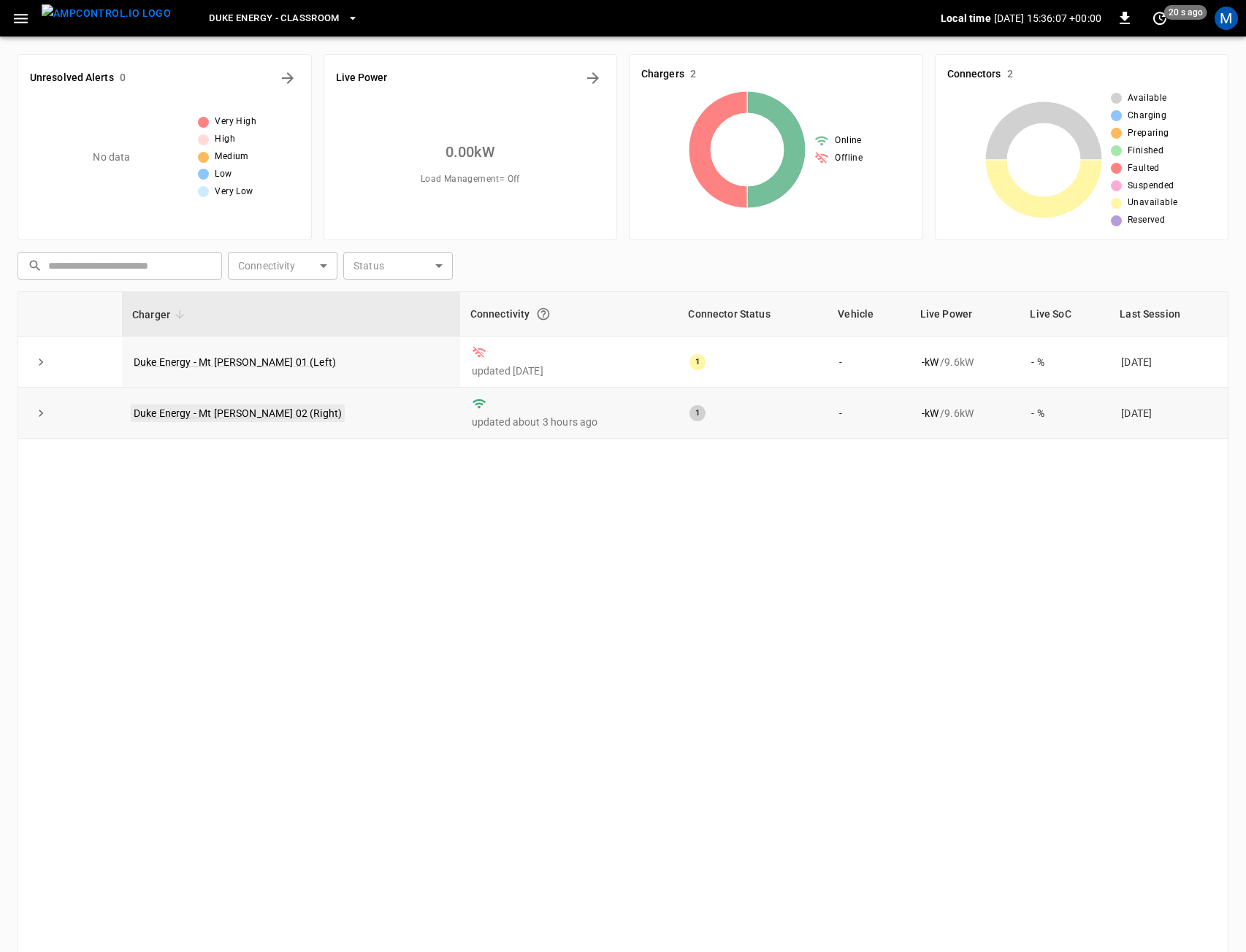
click at [179, 411] on link "Duke Energy - Mt Holly 02 (Right)" at bounding box center [238, 413] width 214 height 17
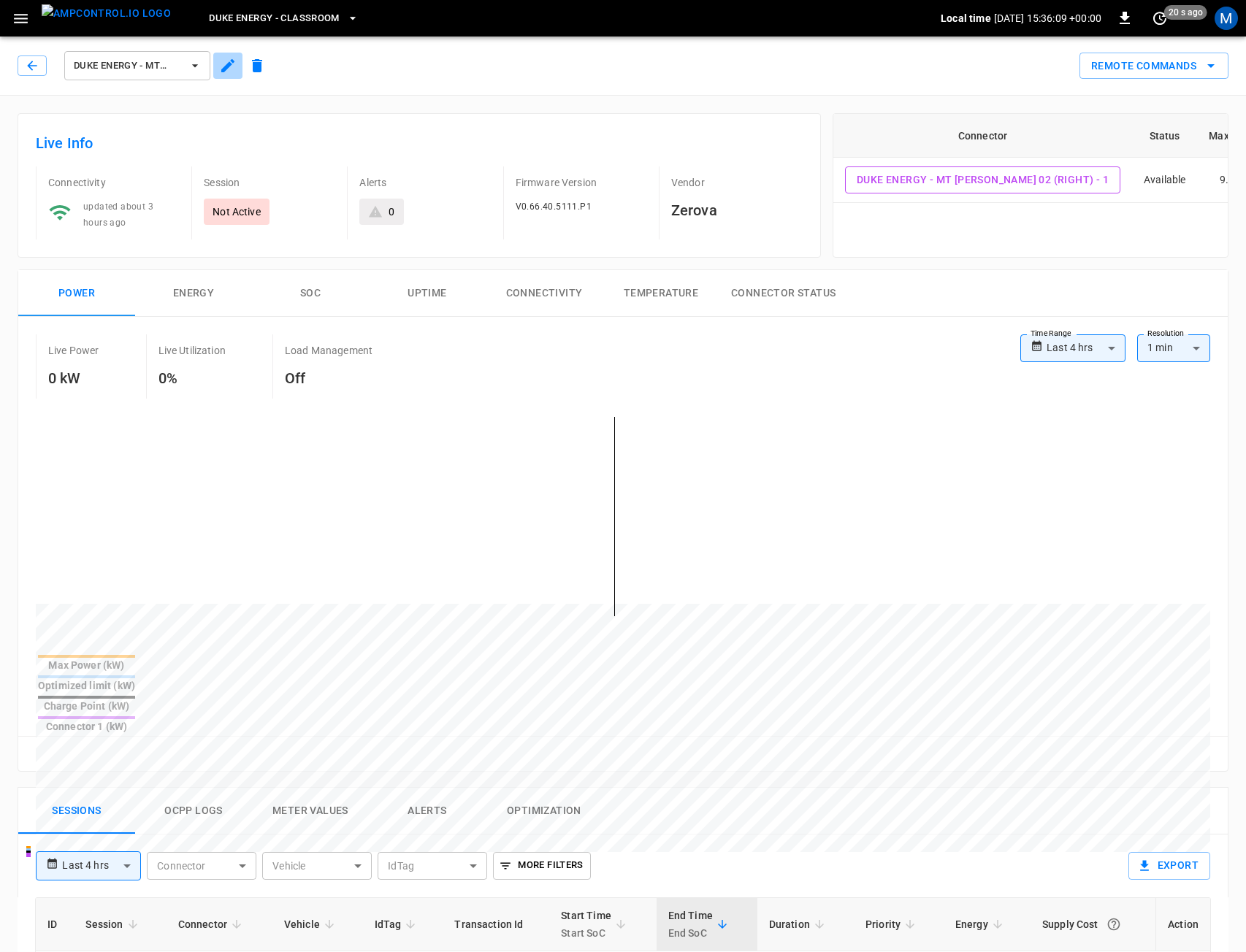
click at [233, 67] on icon "button" at bounding box center [228, 66] width 17 height 17
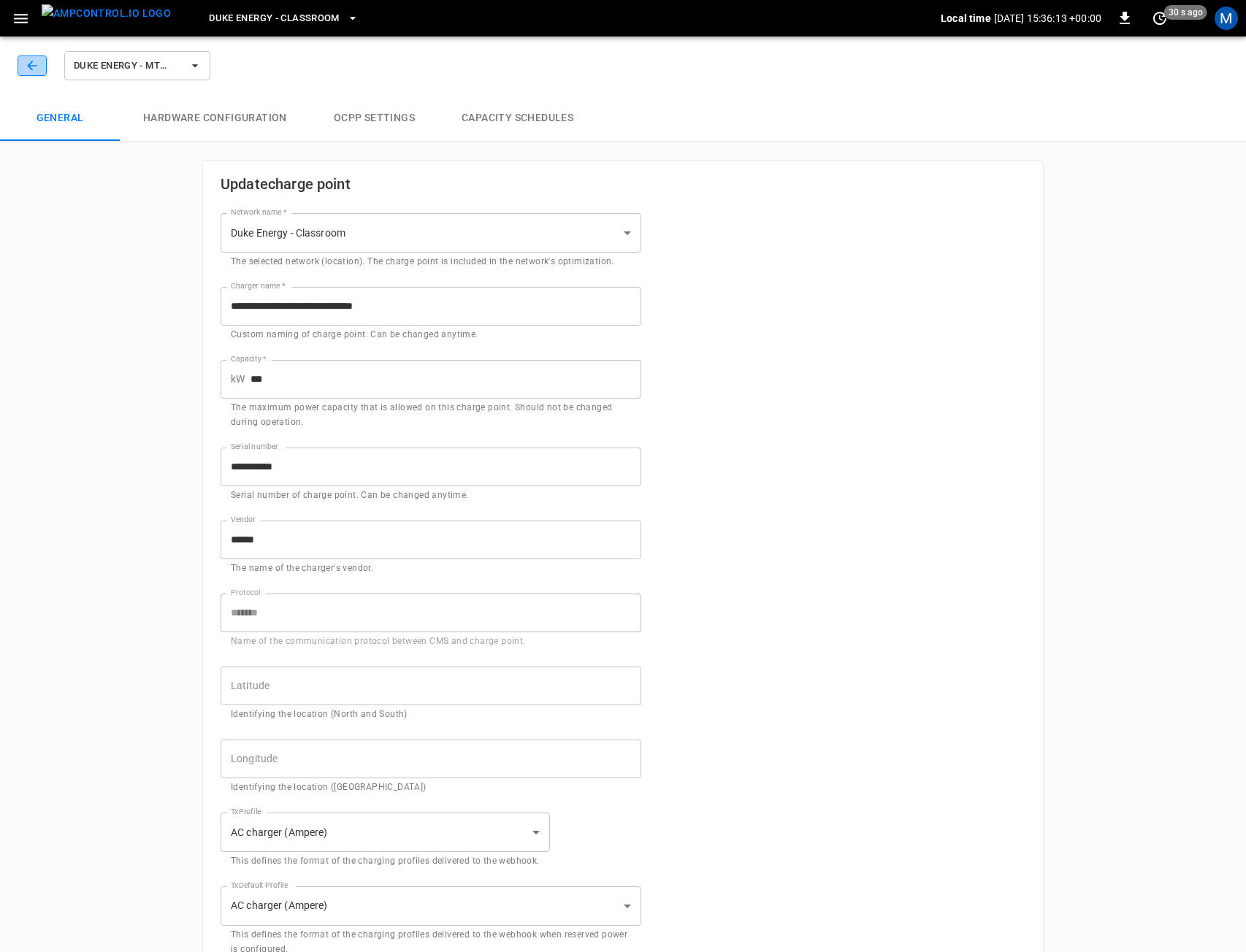
click at [30, 62] on icon "button" at bounding box center [32, 66] width 14 height 14
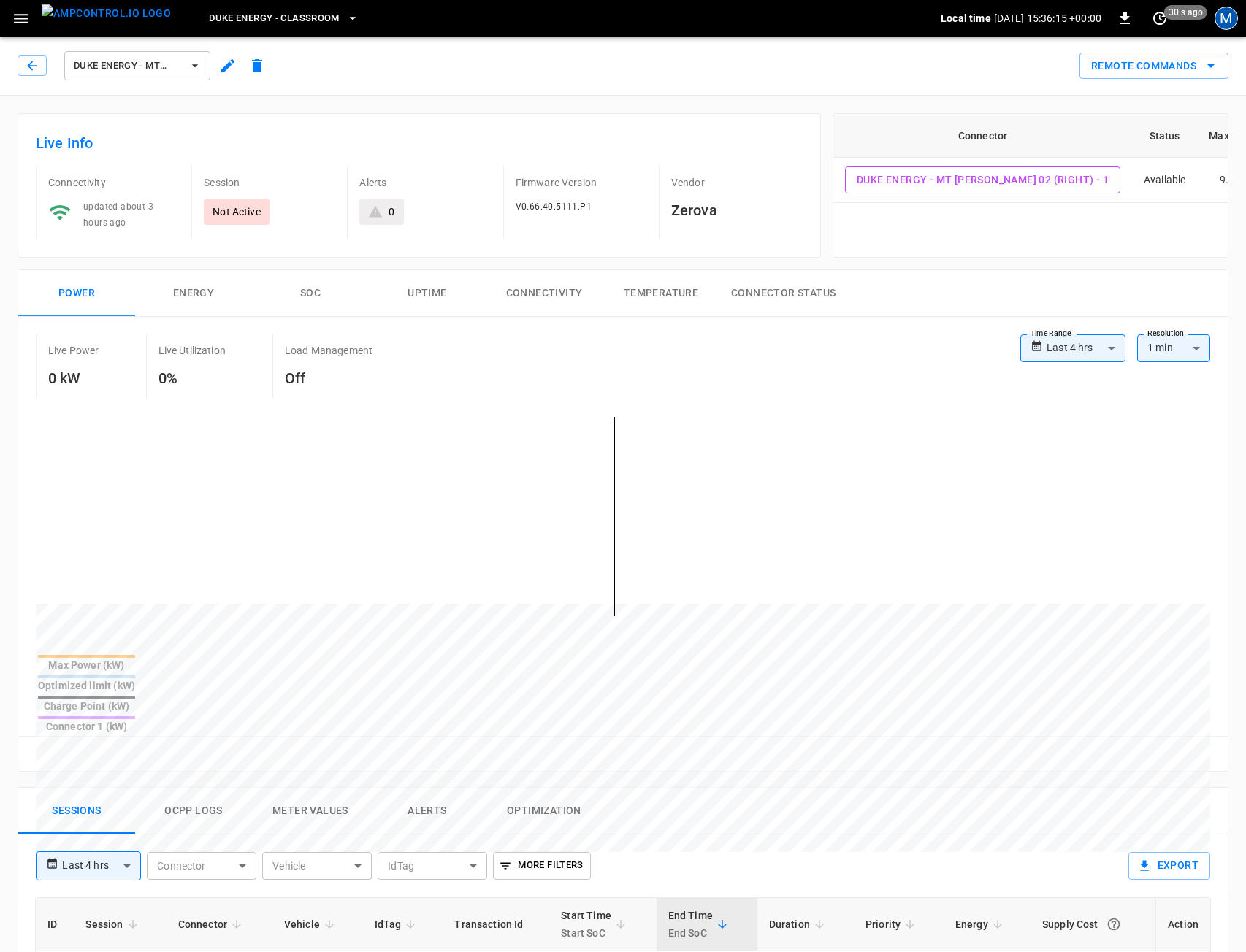
click at [1229, 16] on div "M" at bounding box center [1225, 17] width 23 height 23
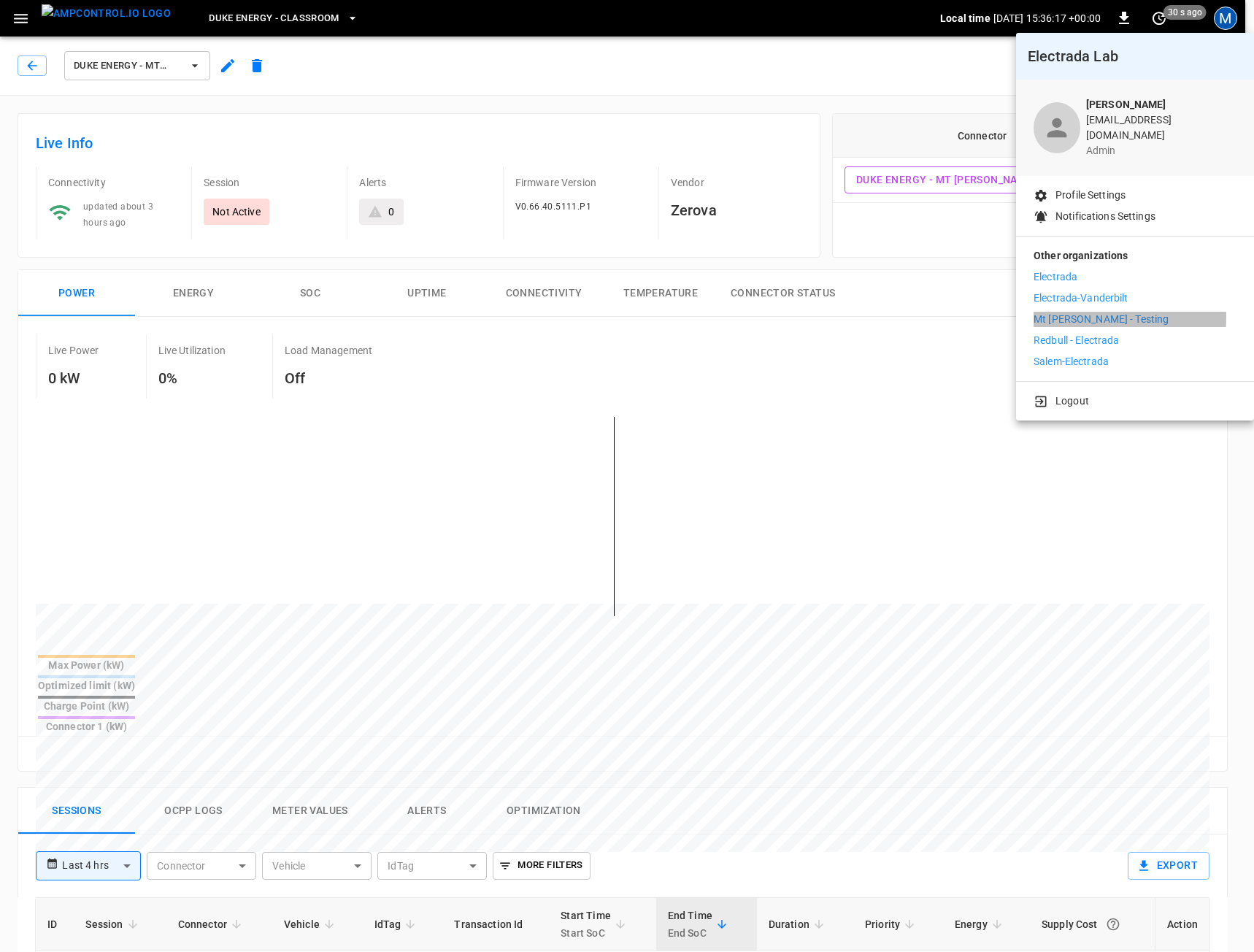
click at [1068, 312] on p "Mt [PERSON_NAME] - Testing" at bounding box center [1101, 319] width 135 height 15
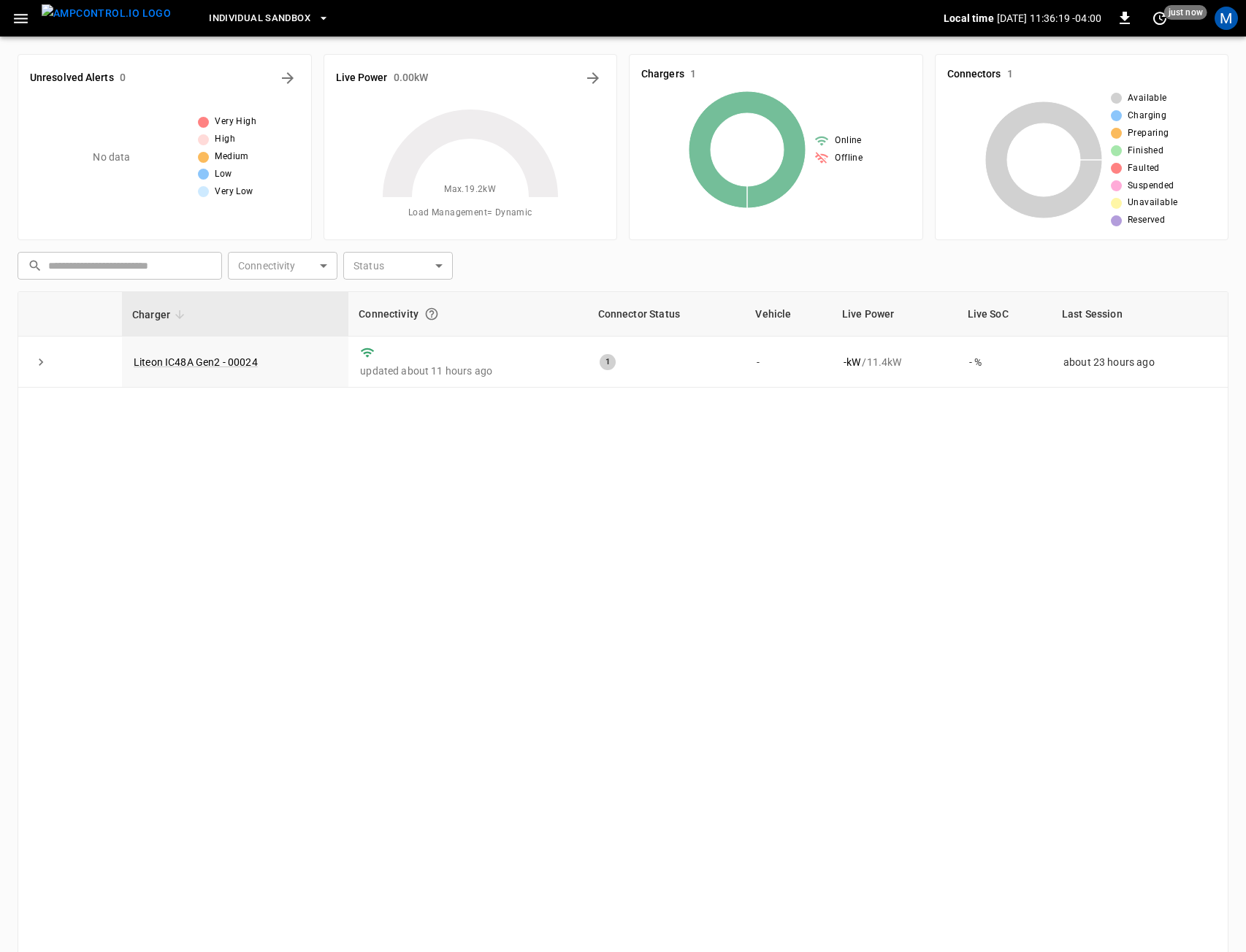
click at [254, 10] on span "Individual Sandbox" at bounding box center [260, 18] width 102 height 17
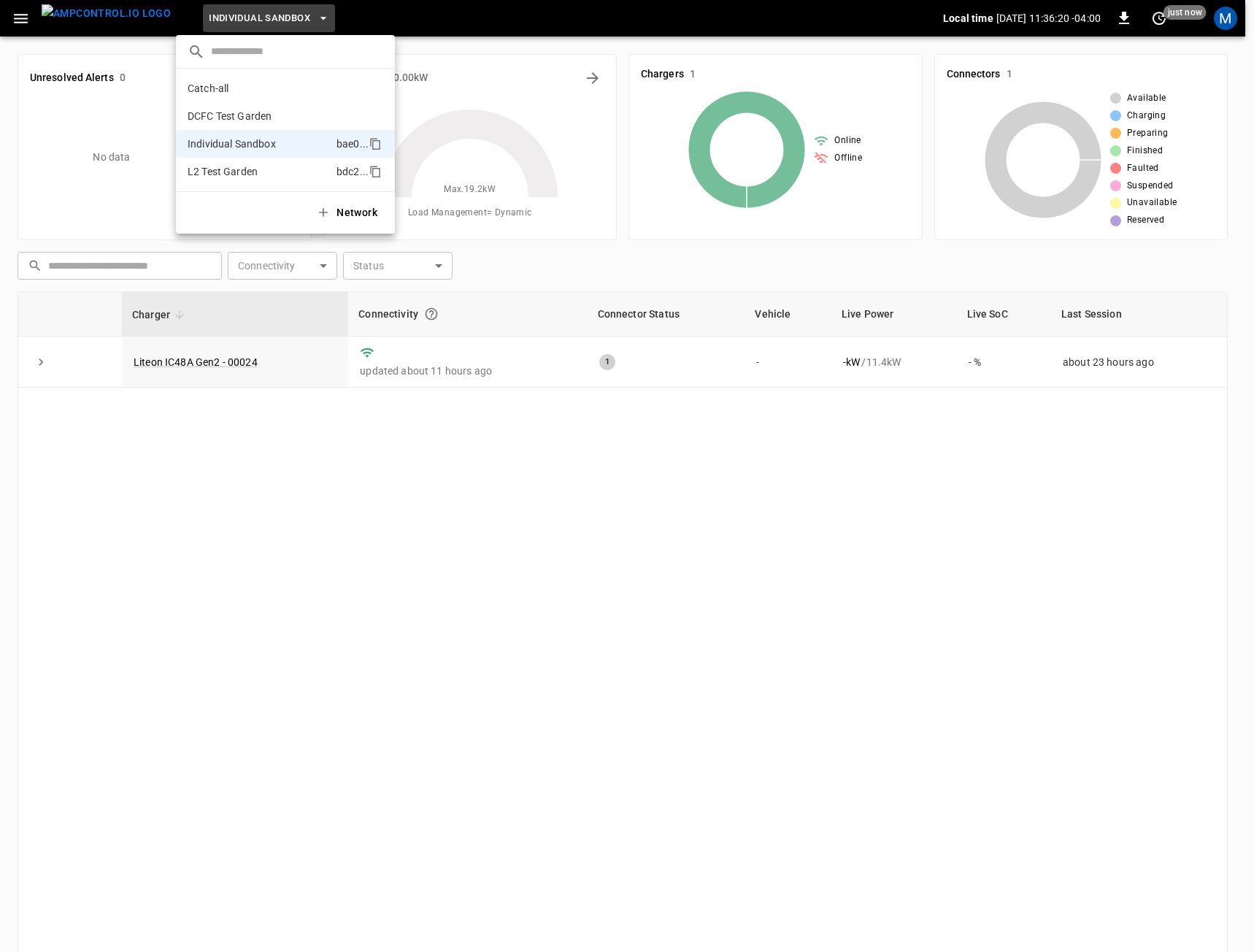
click at [266, 178] on li "L2 Test Garden bdc2 ..." at bounding box center [286, 171] width 219 height 28
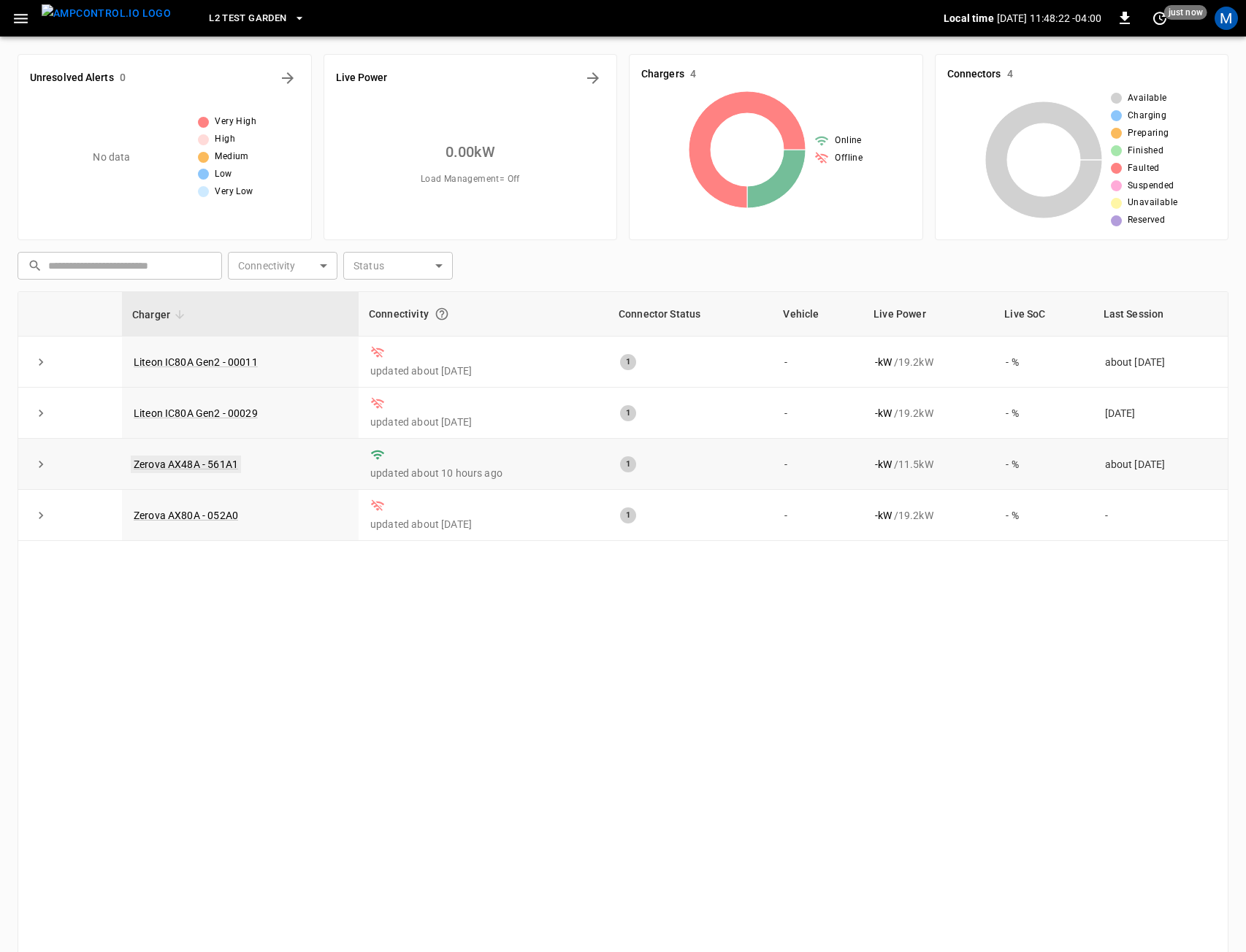
click at [237, 465] on link "Zerova AX48A - 561A1" at bounding box center [186, 464] width 110 height 17
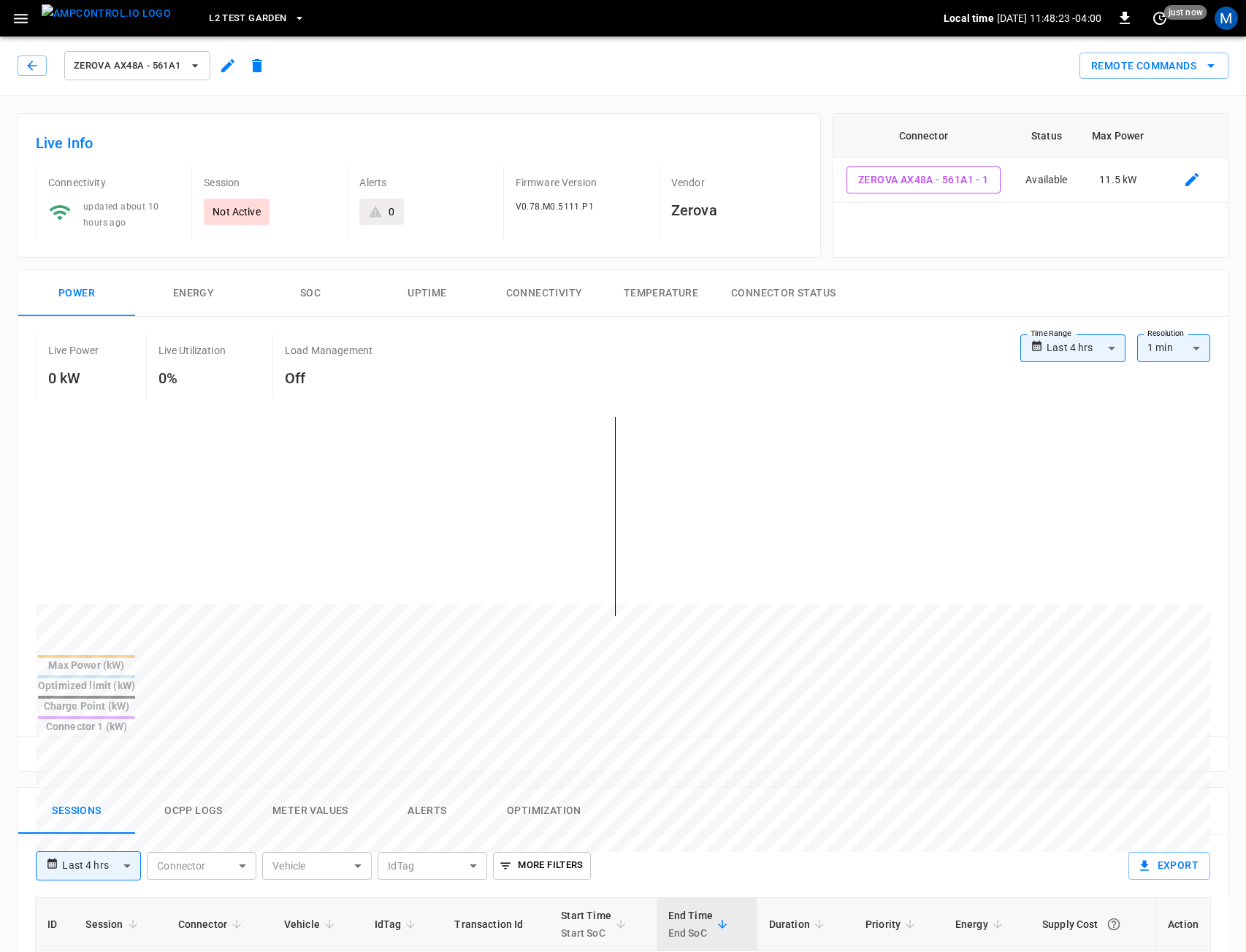
click at [221, 72] on icon "button" at bounding box center [228, 66] width 17 height 17
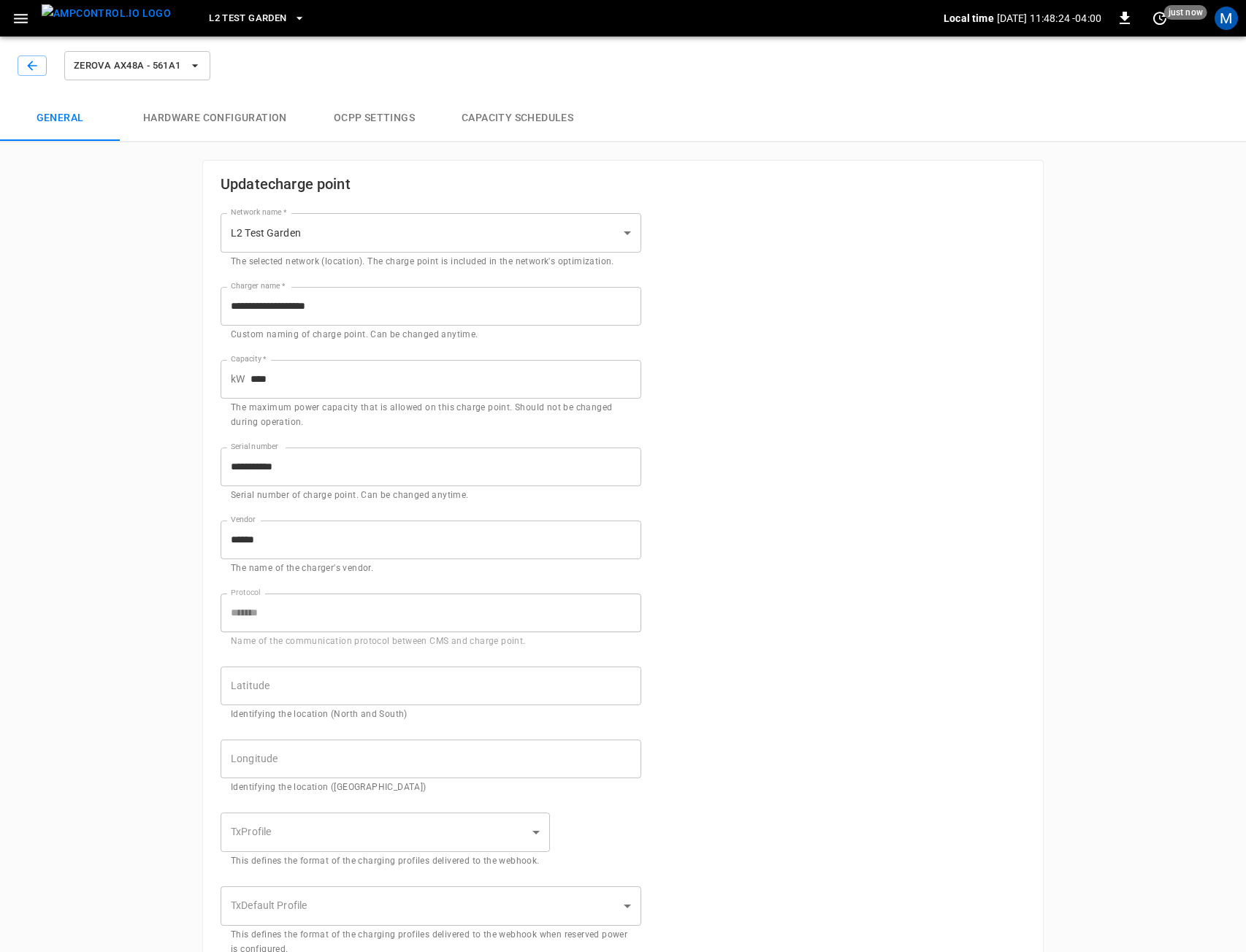
type input "**********"
click at [264, 127] on button "Hardware configuration" at bounding box center [215, 118] width 190 height 47
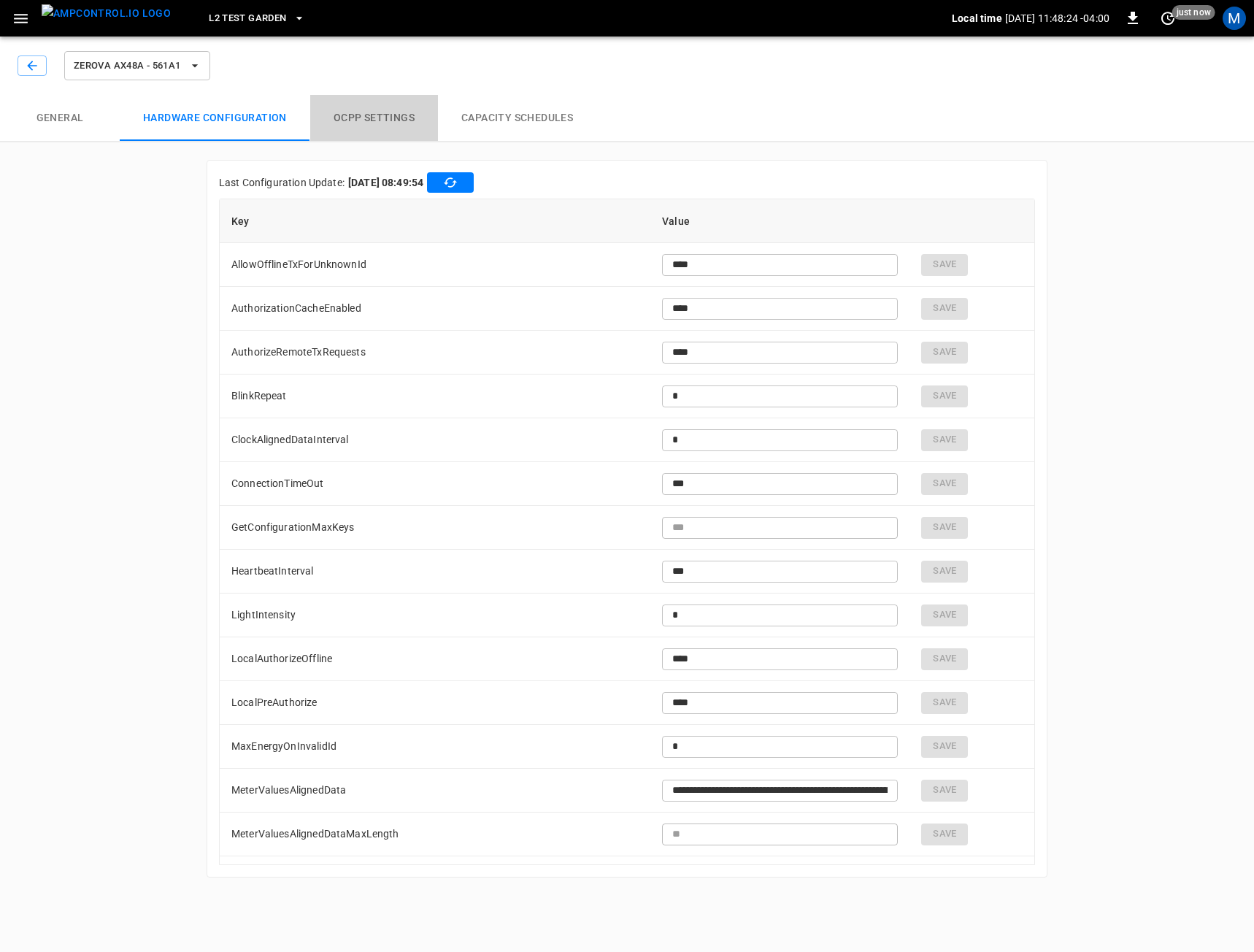
click at [356, 119] on button "OCPP settings" at bounding box center [374, 118] width 128 height 47
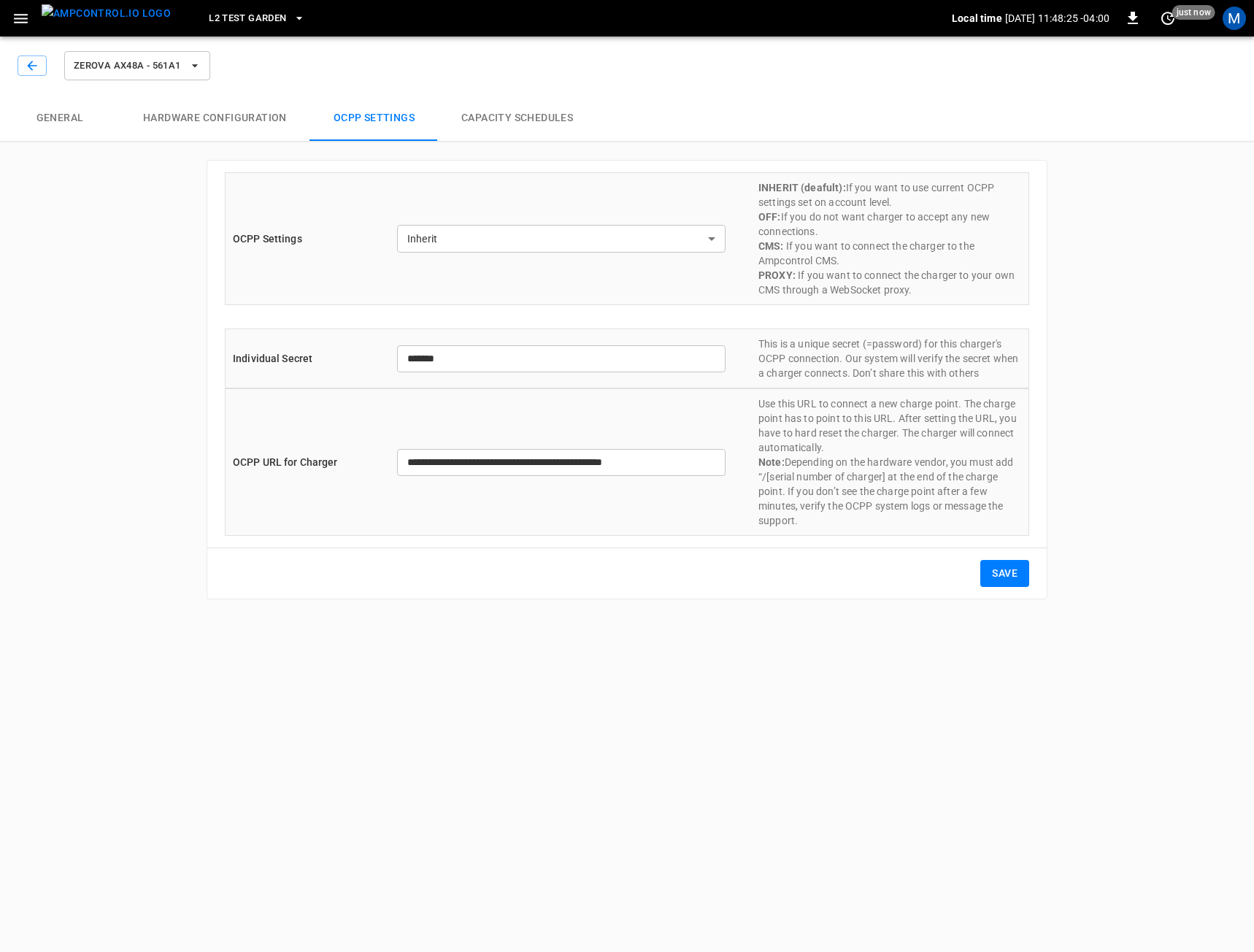
click at [251, 102] on button "Hardware configuration" at bounding box center [215, 118] width 190 height 47
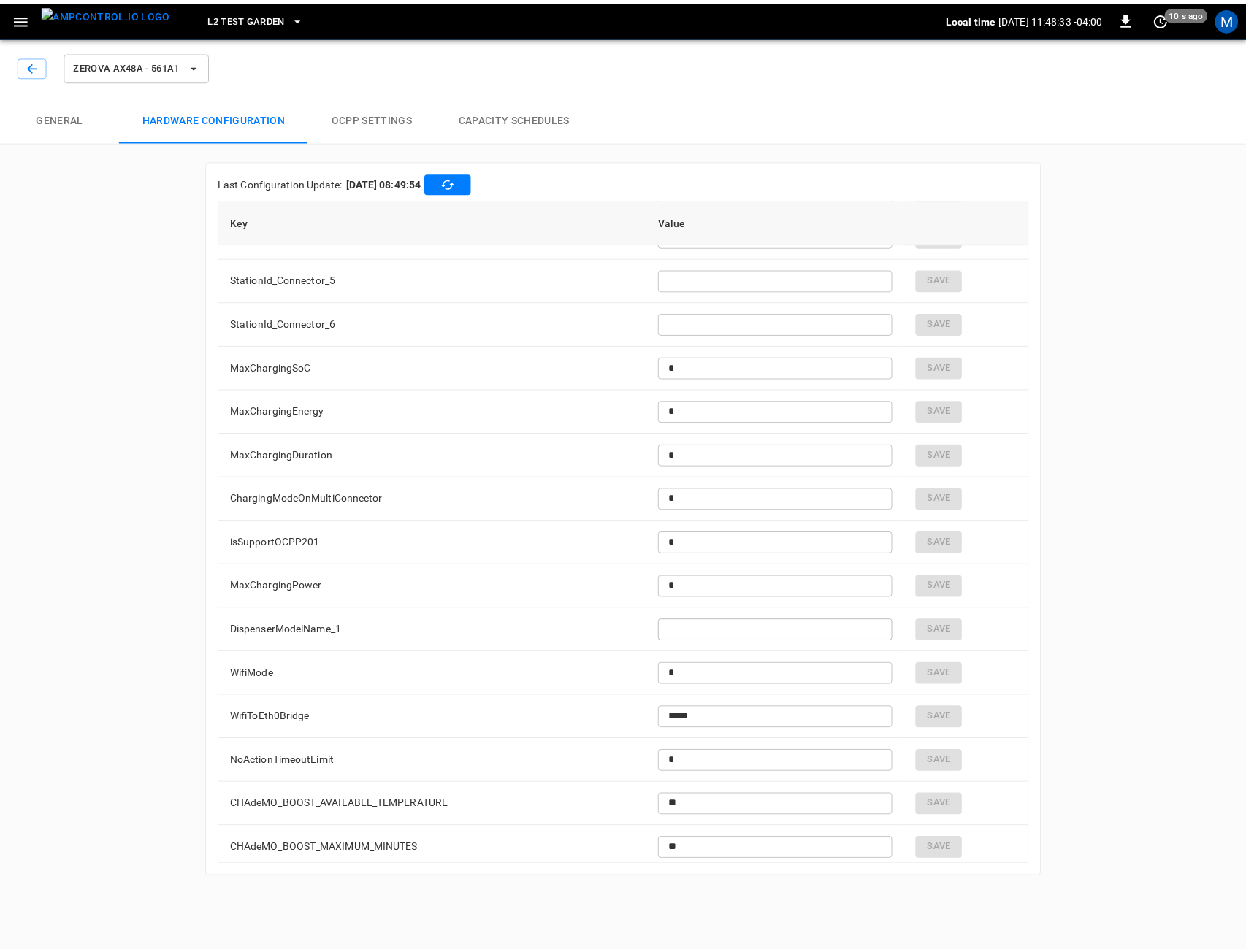
scroll to position [5160, 0]
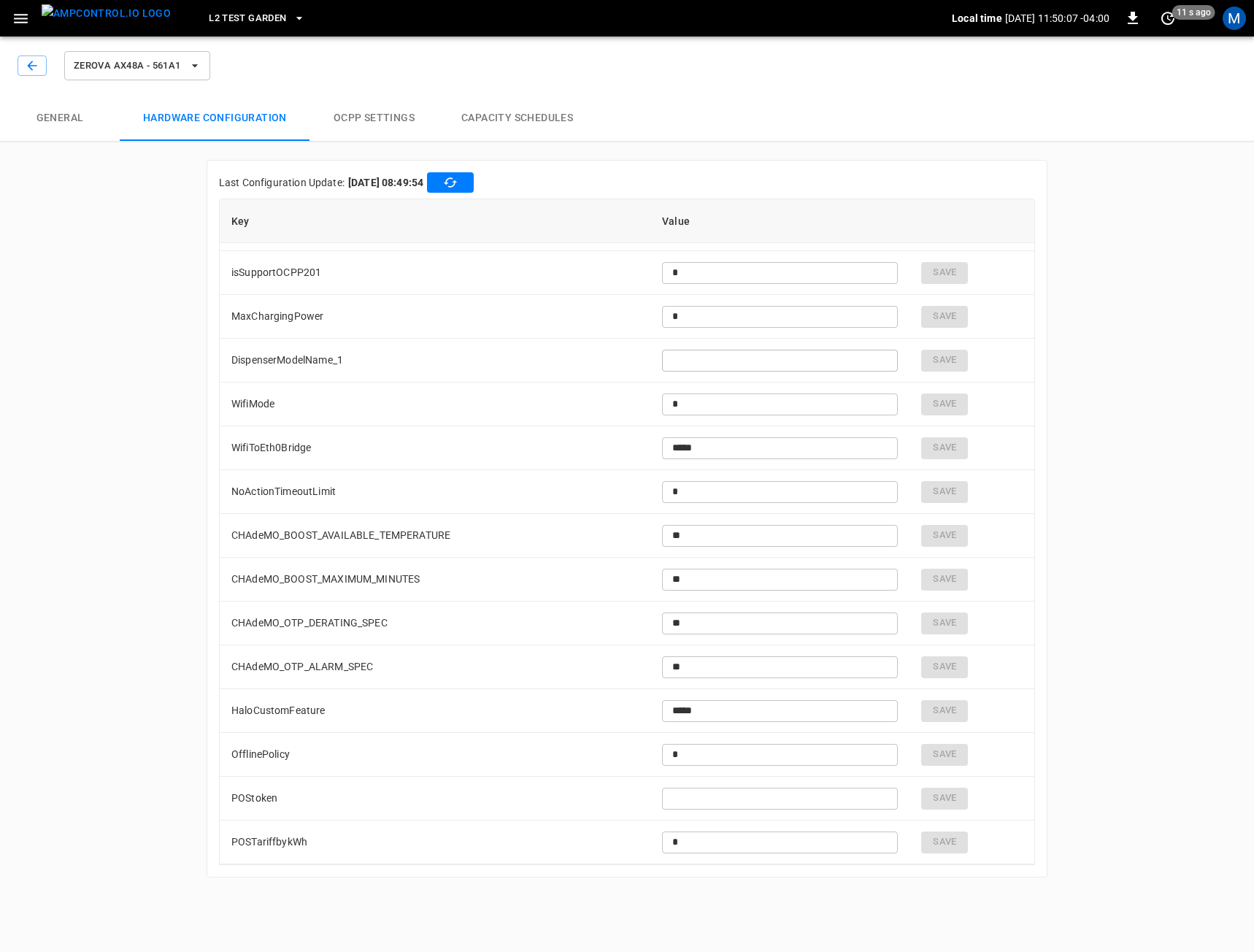
click at [53, 116] on button "General" at bounding box center [59, 118] width 120 height 47
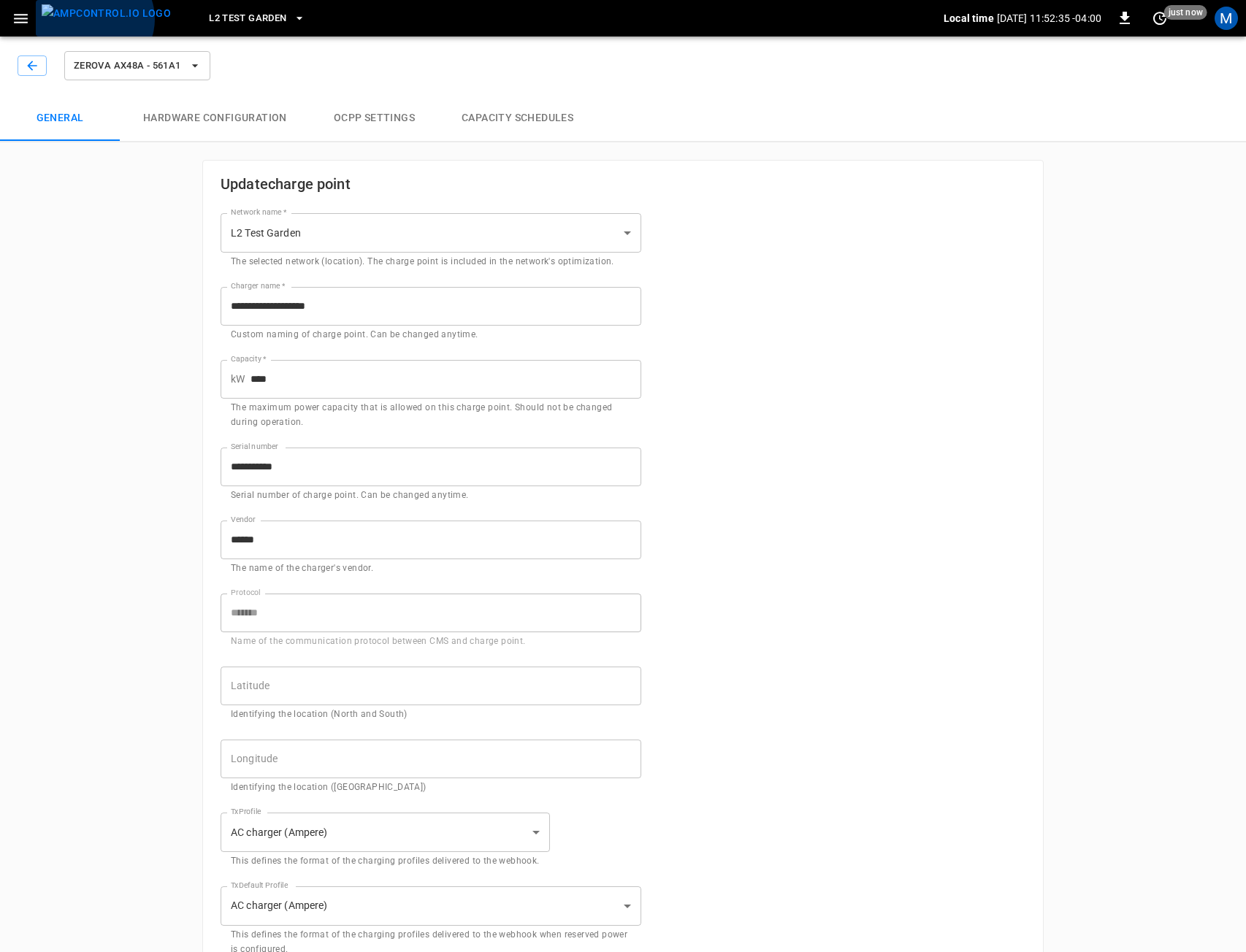
click at [94, 19] on img "menu" at bounding box center [106, 13] width 129 height 18
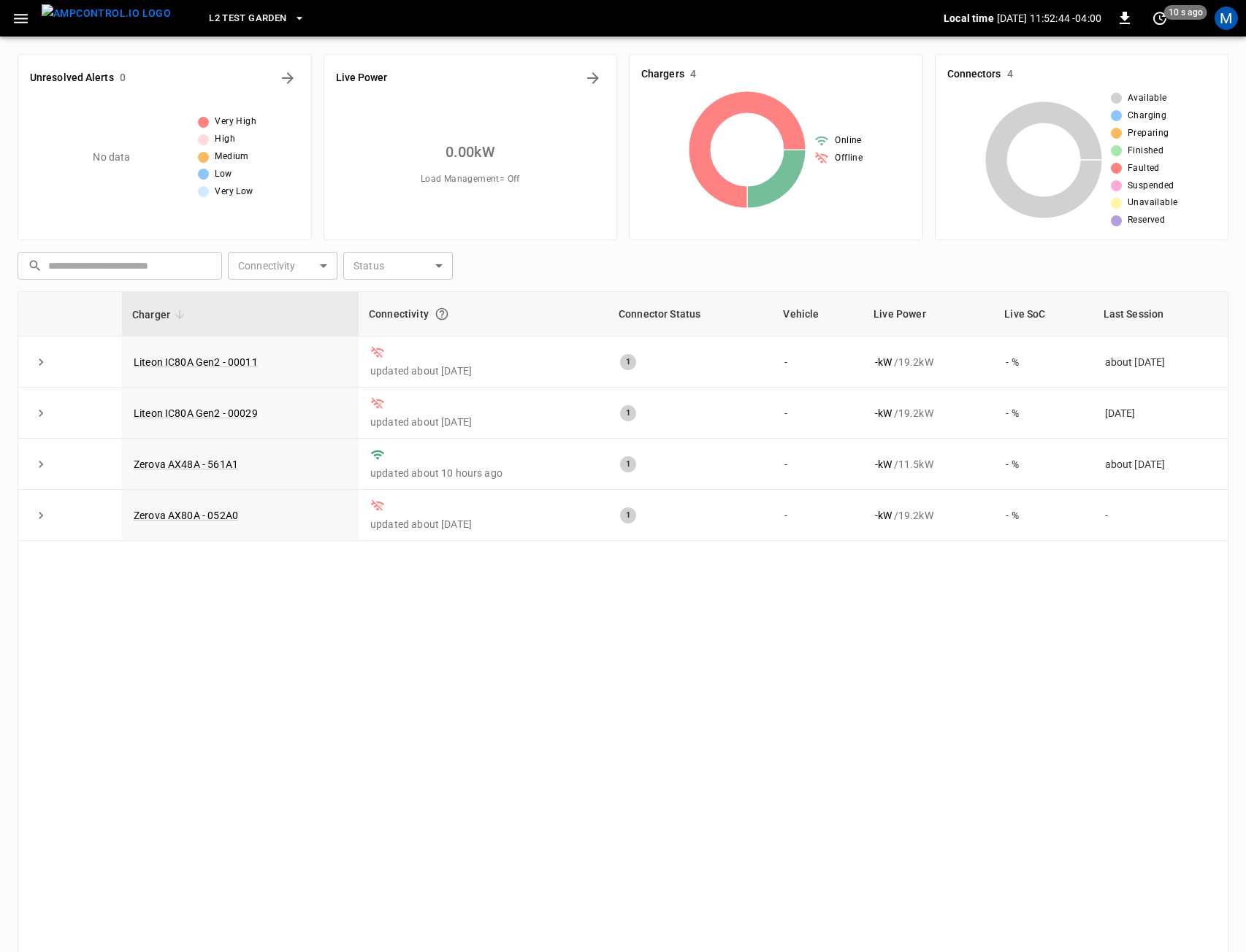
click at [238, 13] on span "L2 Test Garden" at bounding box center [248, 18] width 78 height 17
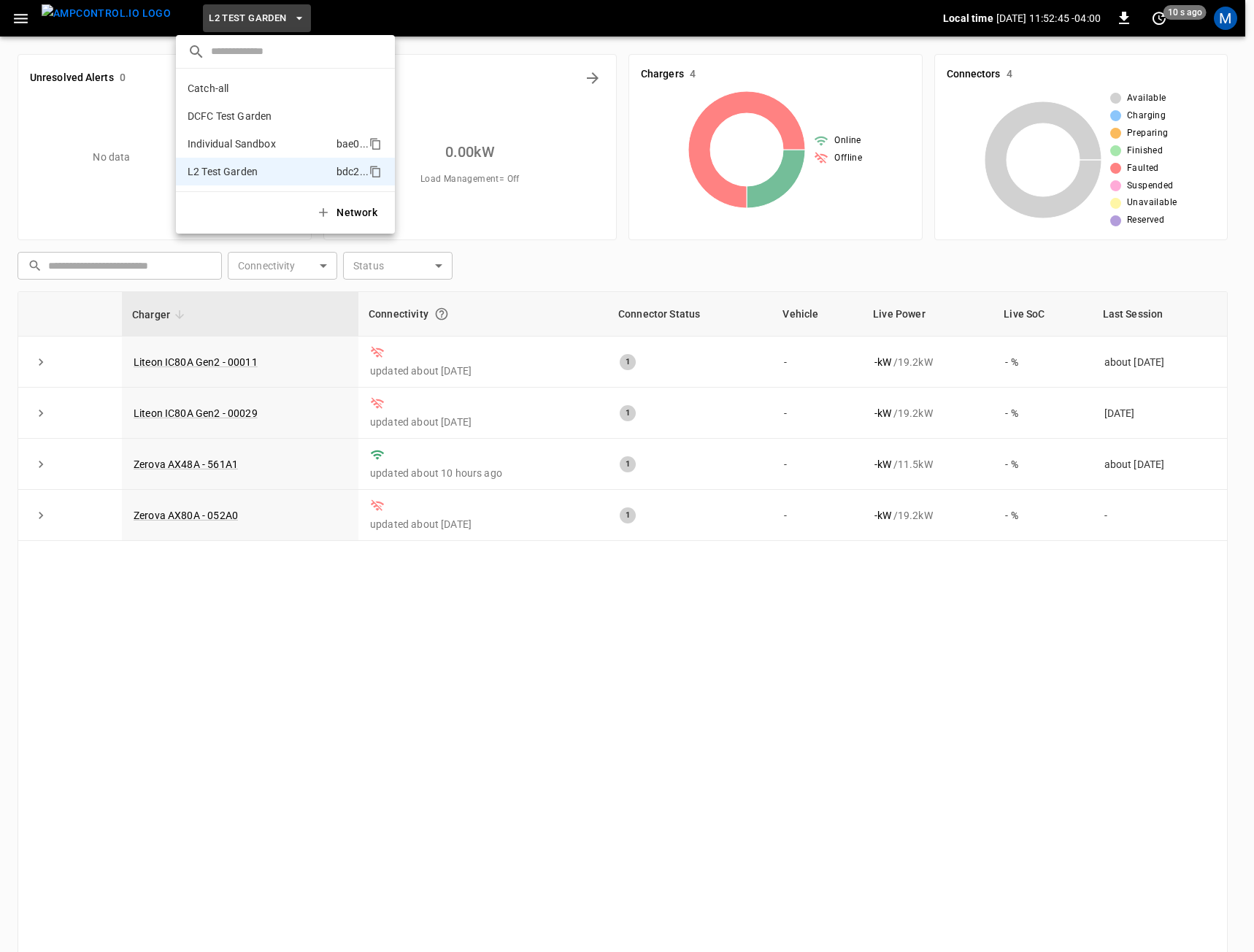
click at [259, 143] on p "Individual Sandbox" at bounding box center [231, 144] width 88 height 14
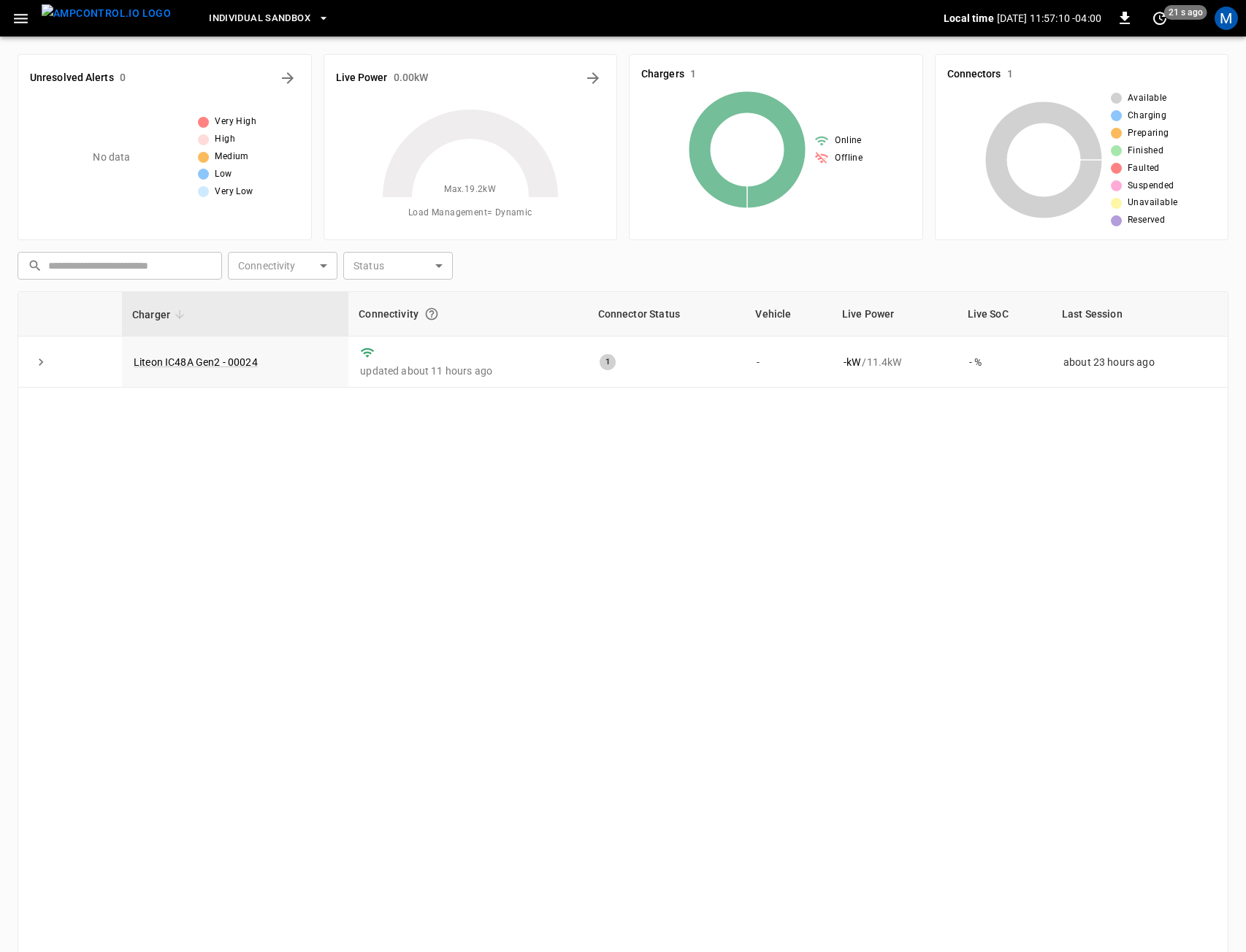
click at [258, 17] on span "Individual Sandbox" at bounding box center [260, 18] width 102 height 17
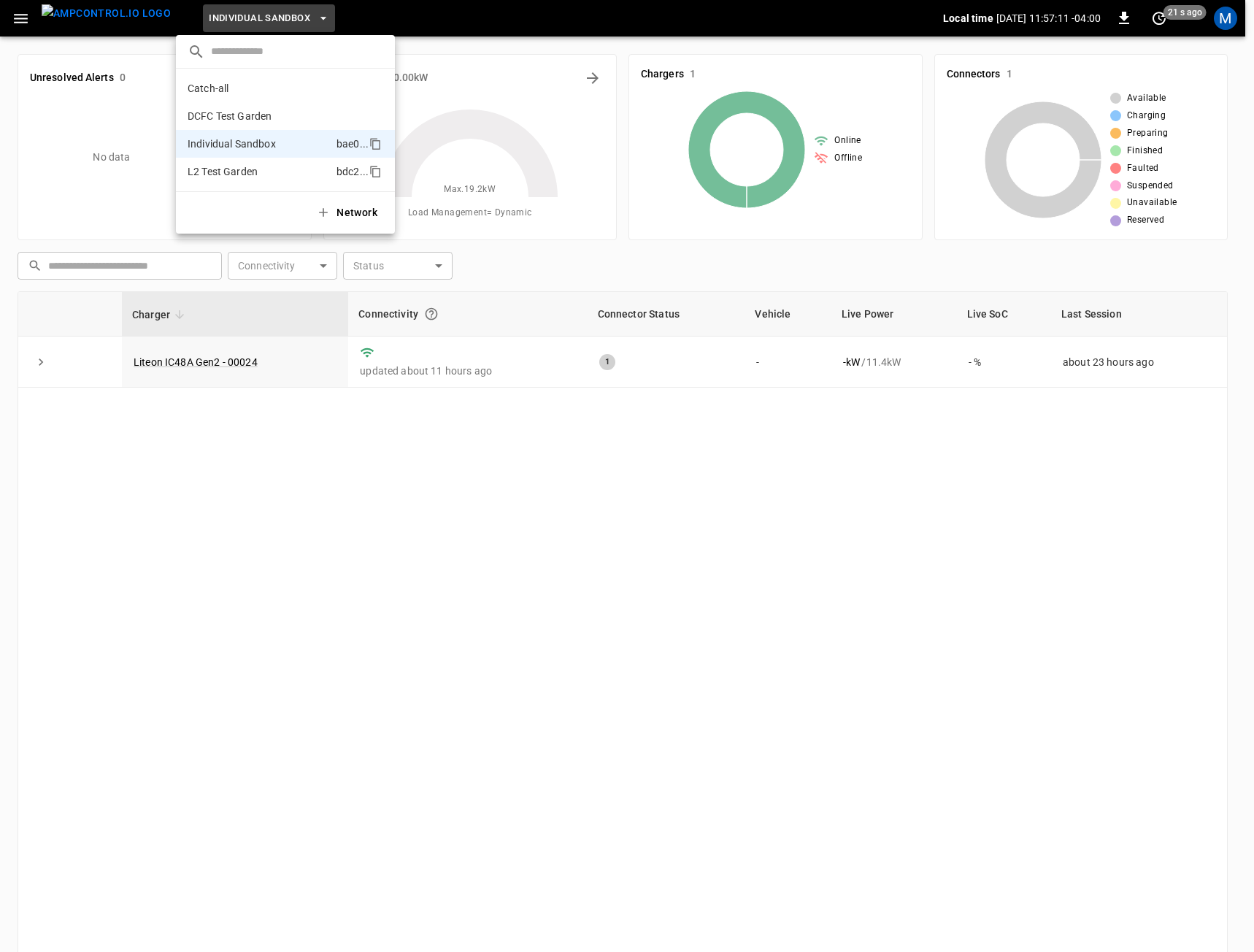
click at [233, 174] on p "L2 Test Garden" at bounding box center [222, 171] width 70 height 14
